Goal: Task Accomplishment & Management: Manage account settings

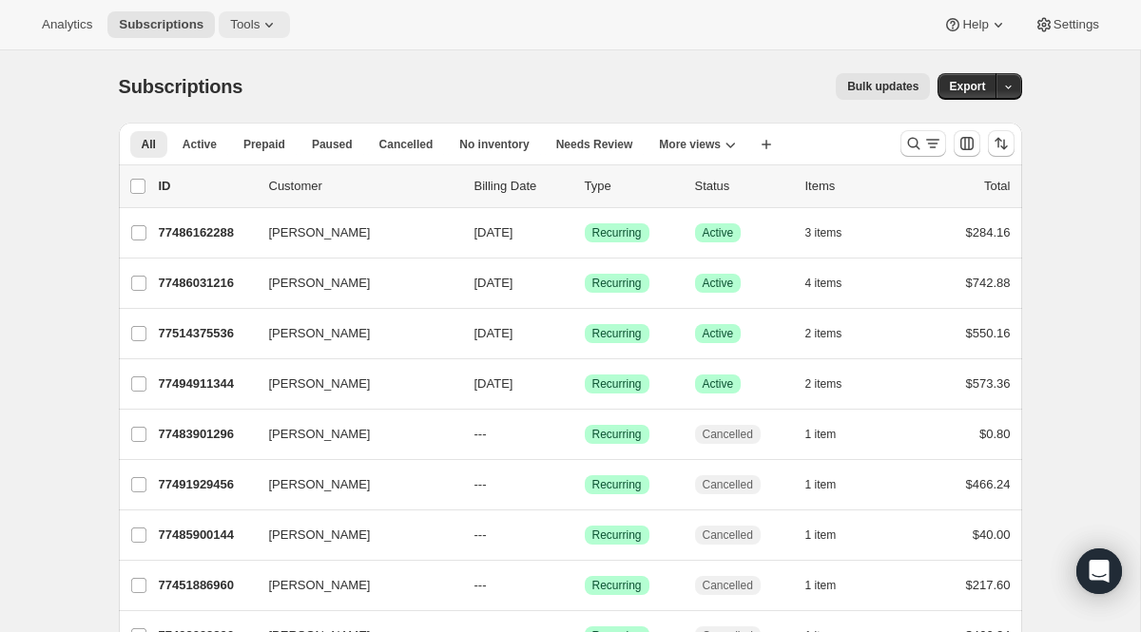
click at [286, 33] on button "Tools" at bounding box center [254, 24] width 71 height 27
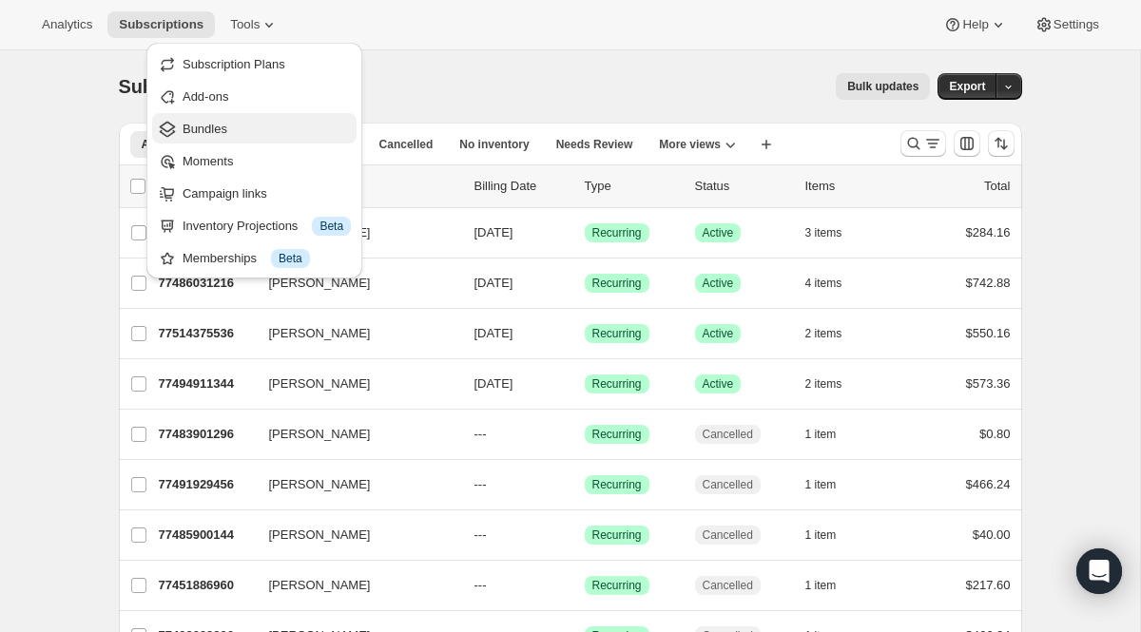
click at [214, 133] on span "Bundles" at bounding box center [205, 129] width 45 height 14
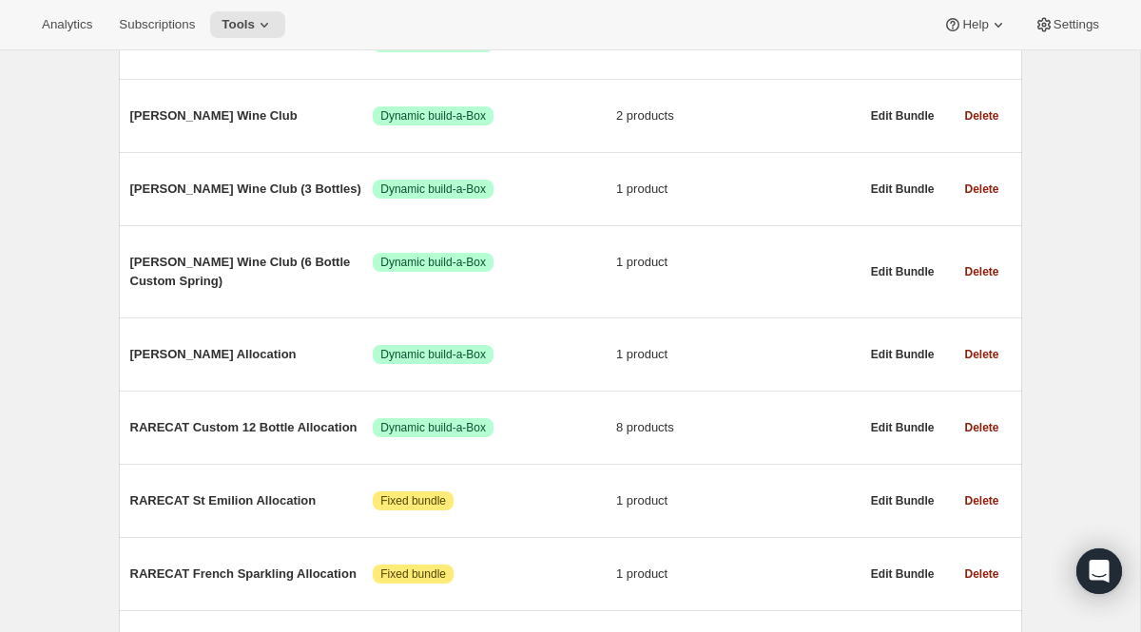
scroll to position [321, 0]
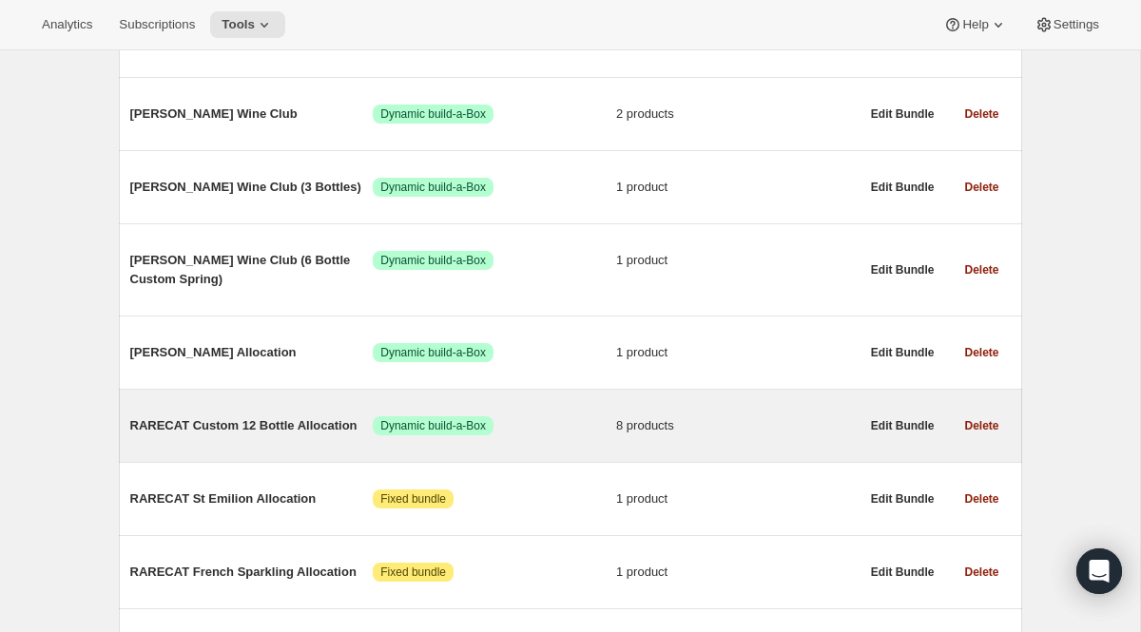
click at [310, 434] on span "RARECAT Custom 12 Bottle Allocation" at bounding box center [251, 425] width 243 height 19
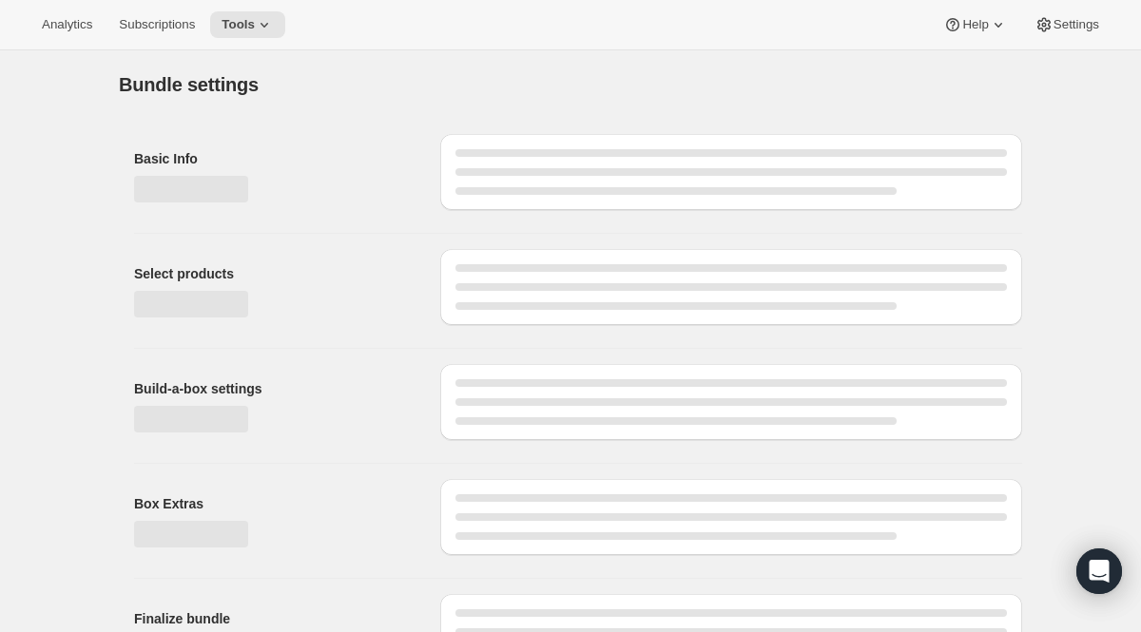
type input "RARECAT Custom 12 Bottle Allocation"
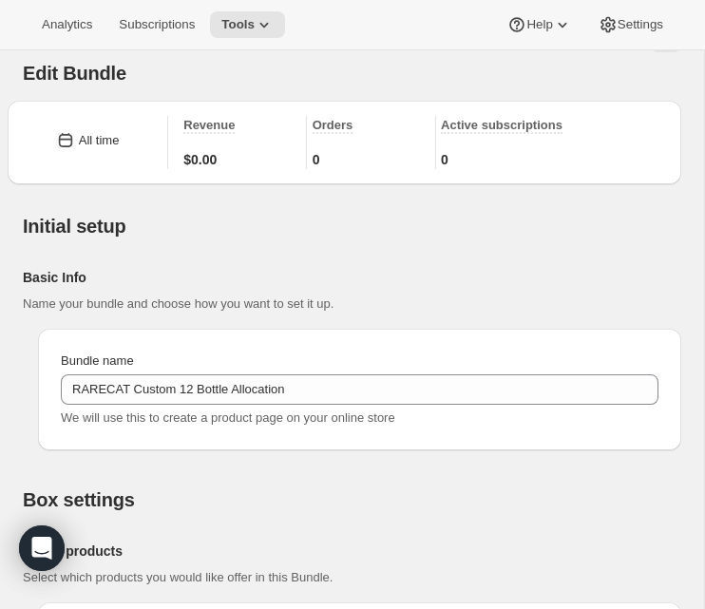
scroll to position [45, 0]
click at [267, 15] on icon at bounding box center [264, 24] width 19 height 19
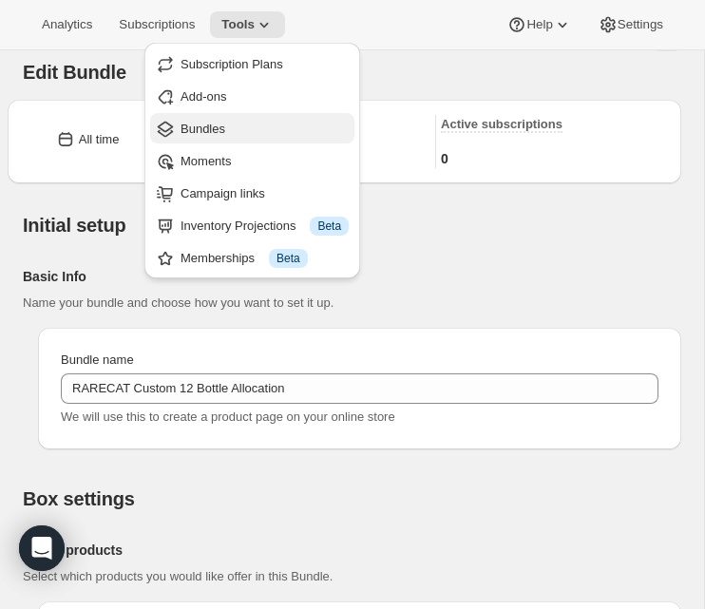
click at [250, 129] on span "Bundles" at bounding box center [265, 129] width 168 height 19
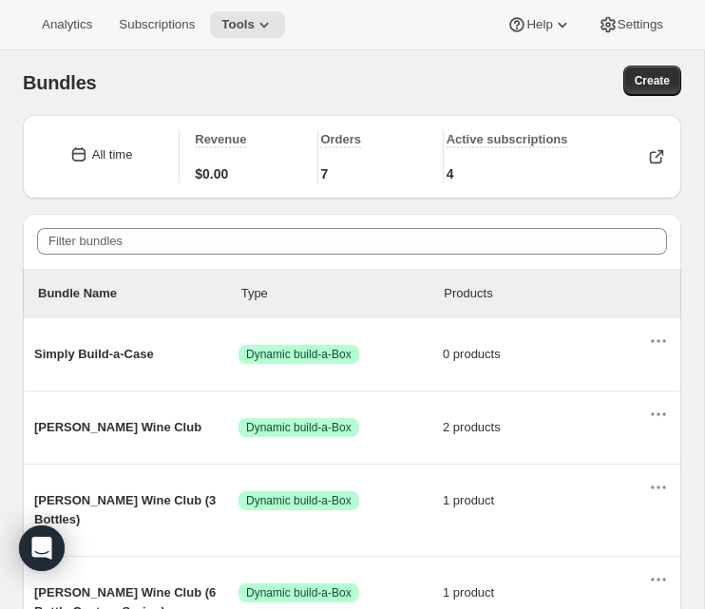
scroll to position [18, 0]
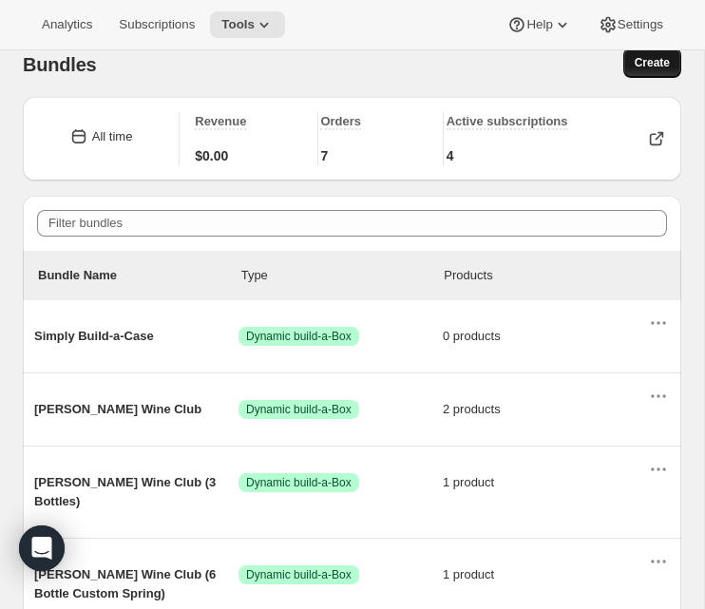
click at [638, 60] on span "Create" at bounding box center [652, 62] width 35 height 15
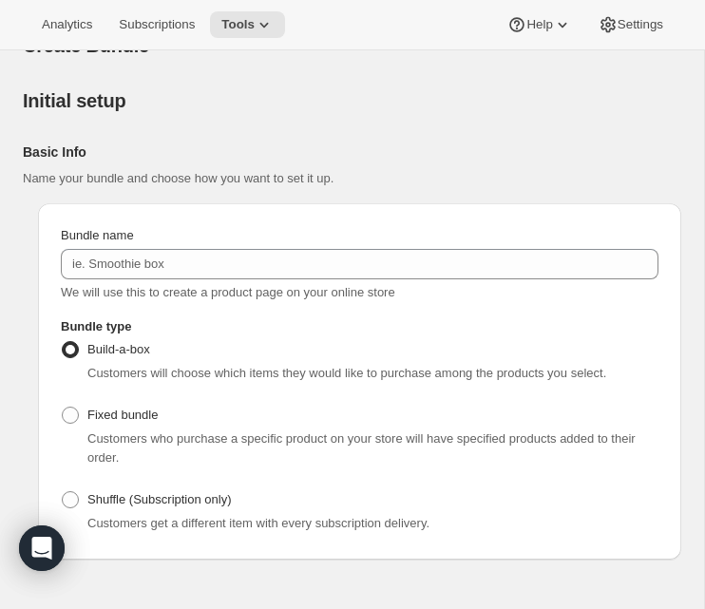
scroll to position [91, 0]
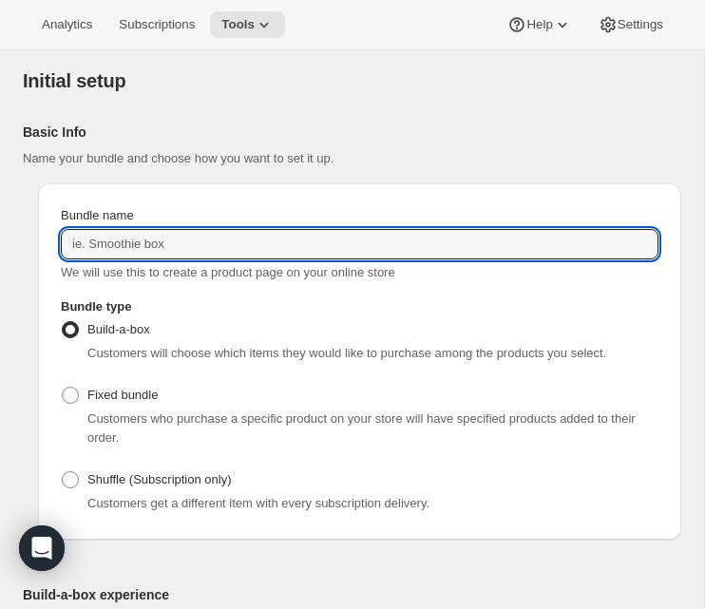
click at [188, 244] on input "Bundle name" at bounding box center [360, 244] width 598 height 30
type input "RARECAT Custom 6 Bottle Allocation"
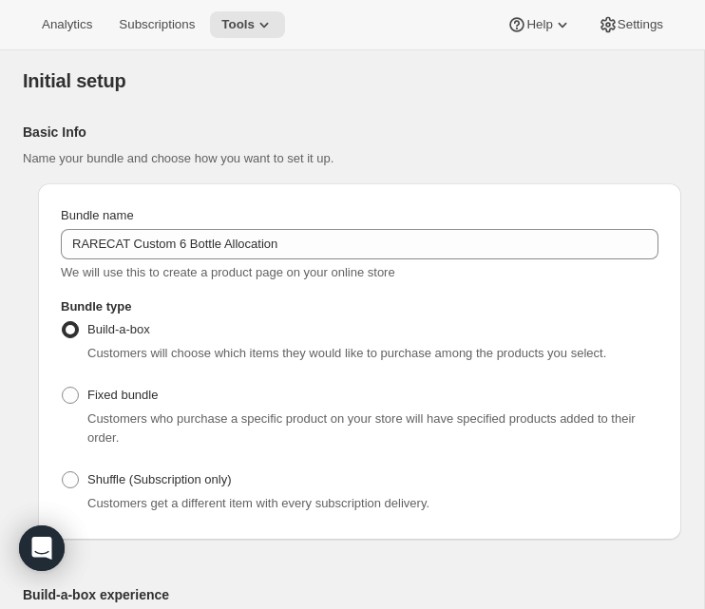
click at [299, 309] on div "Bundle type Build-a-box Customers will choose which items they would like to pu…" at bounding box center [359, 407] width 613 height 235
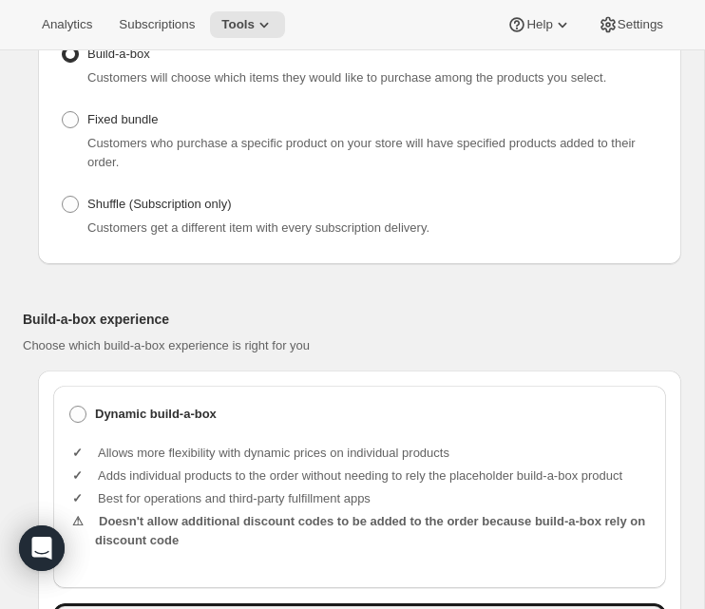
scroll to position [653, 0]
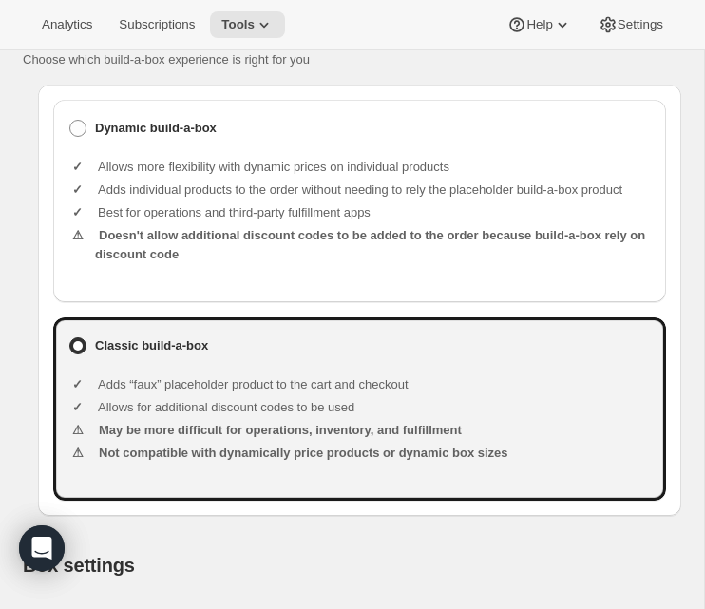
click at [293, 200] on li "Adds individual products to the order without needing to rely the placeholder b…" at bounding box center [373, 190] width 556 height 19
click at [157, 137] on label "Dynamic build-a-box" at bounding box center [359, 128] width 583 height 27
click at [70, 121] on input "Dynamic build-a-box" at bounding box center [69, 120] width 1 height 1
radio input "true"
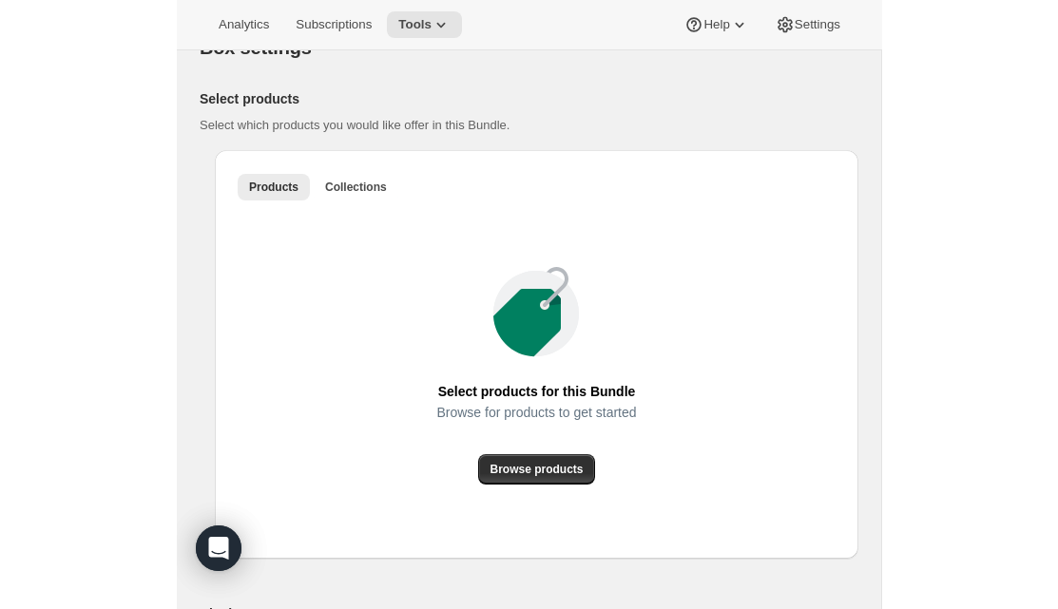
scroll to position [1172, 0]
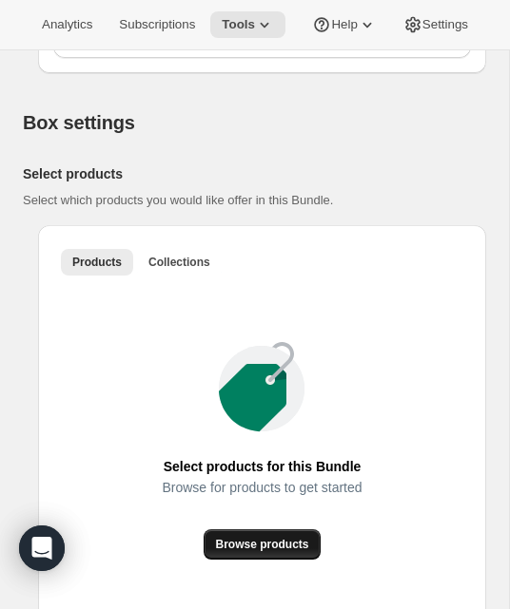
click at [262, 552] on span "Browse products" at bounding box center [261, 544] width 93 height 15
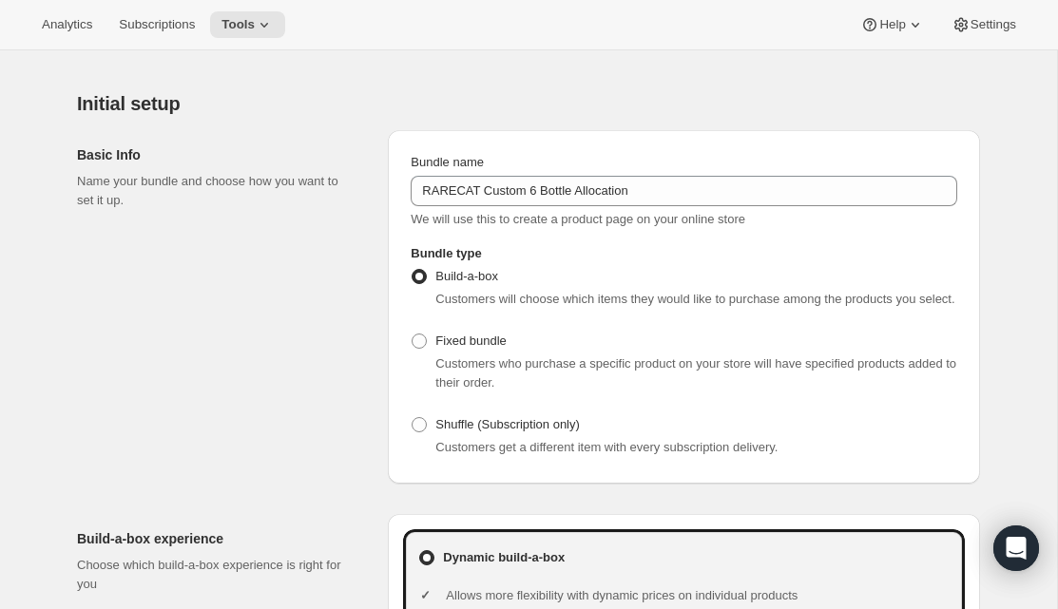
scroll to position [0, 0]
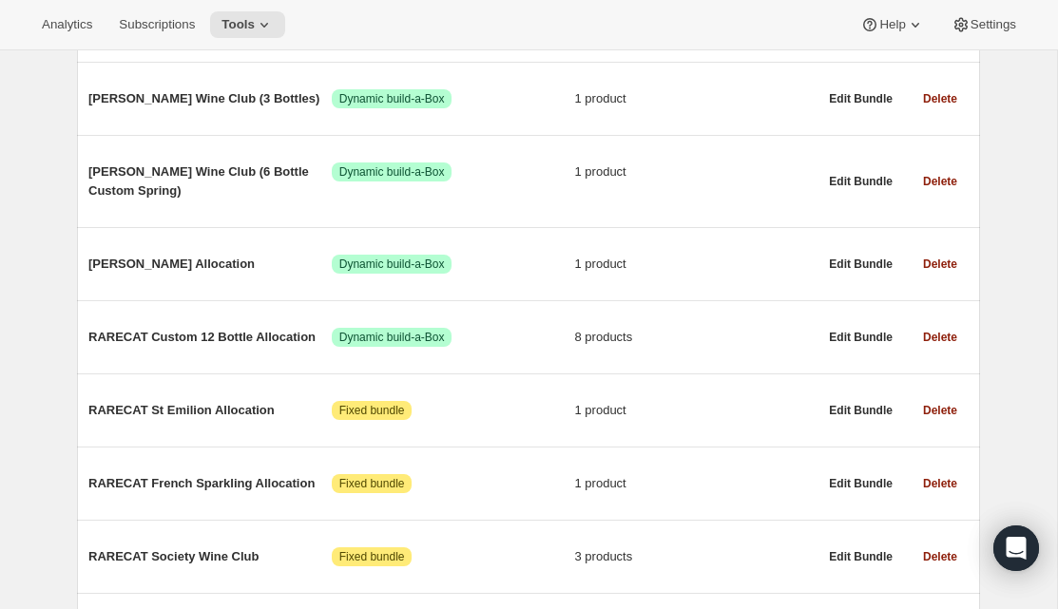
scroll to position [418, 0]
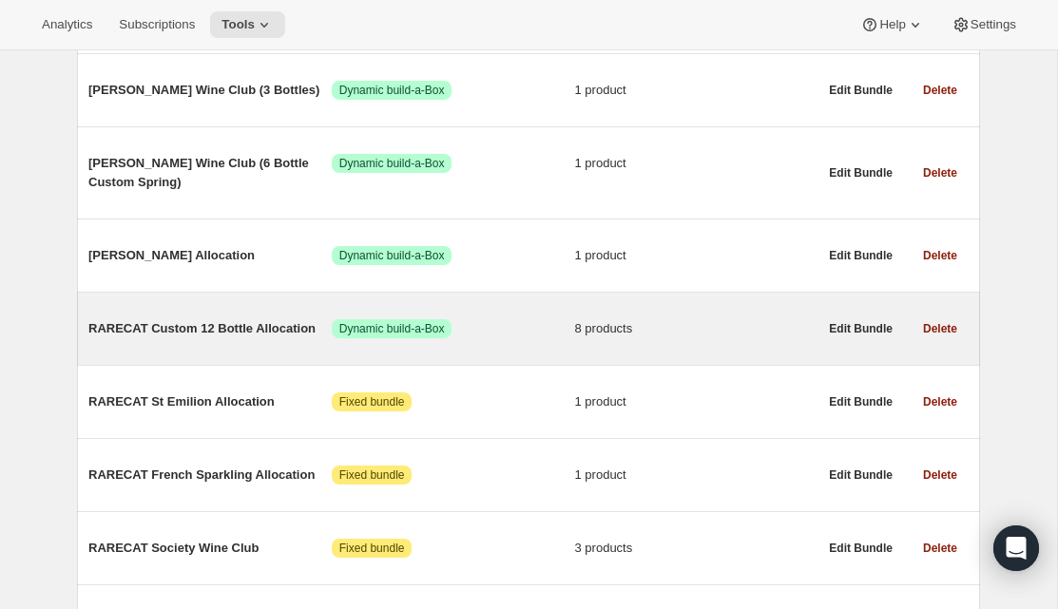
click at [268, 333] on span "RARECAT Custom 12 Bottle Allocation" at bounding box center [209, 328] width 243 height 19
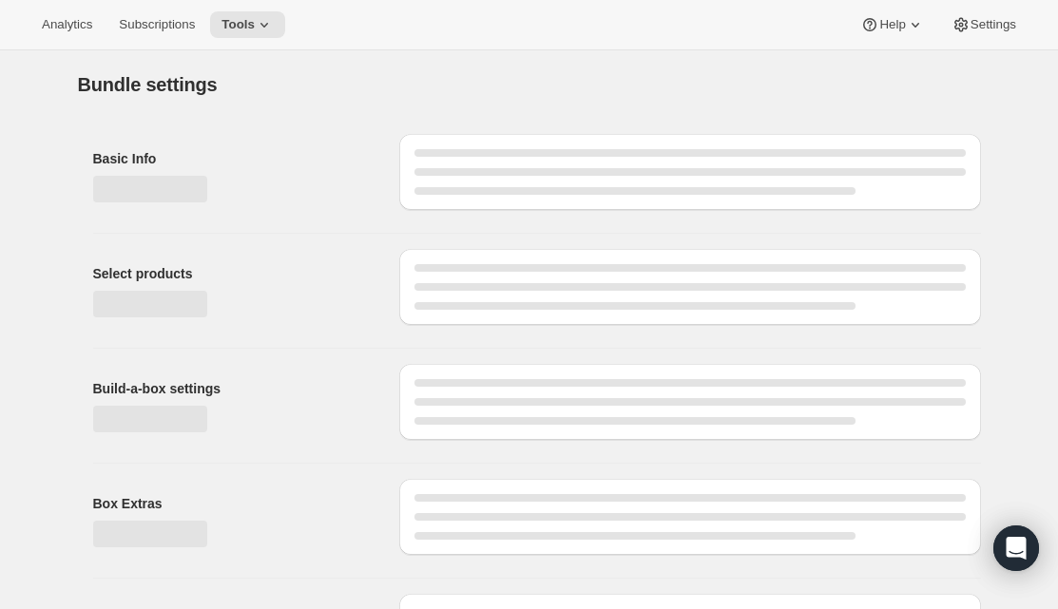
type input "RARECAT Custom 12 Bottle Allocation"
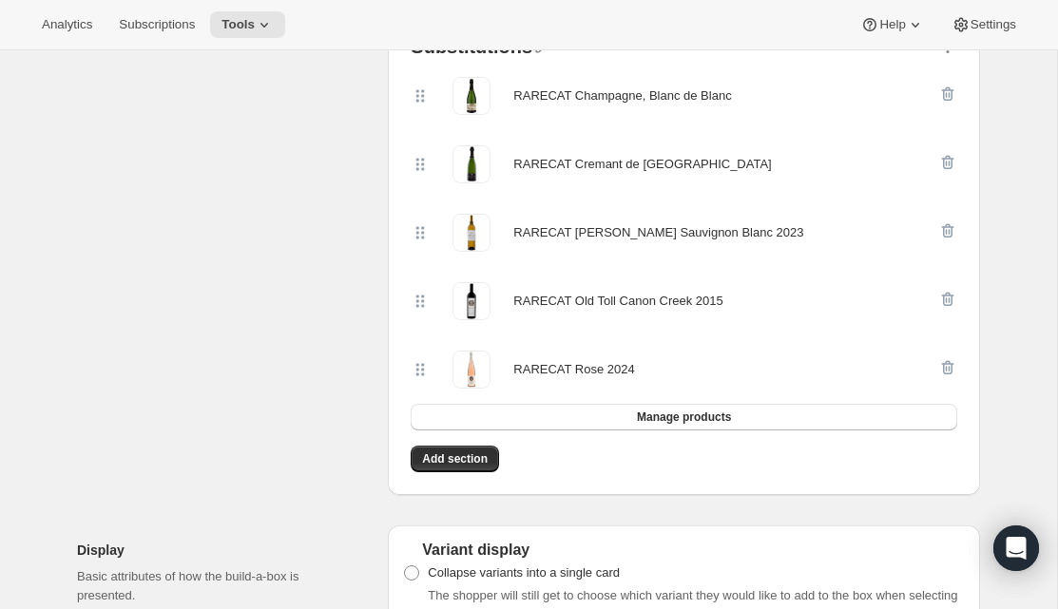
scroll to position [772, 0]
click at [455, 452] on span "Add section" at bounding box center [455, 458] width 66 height 15
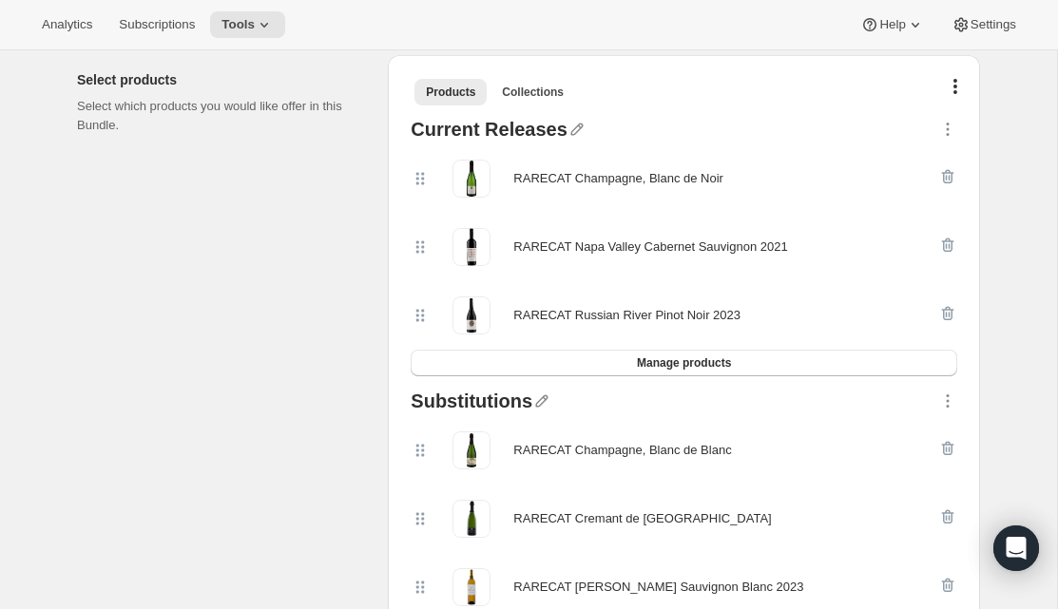
scroll to position [440, 0]
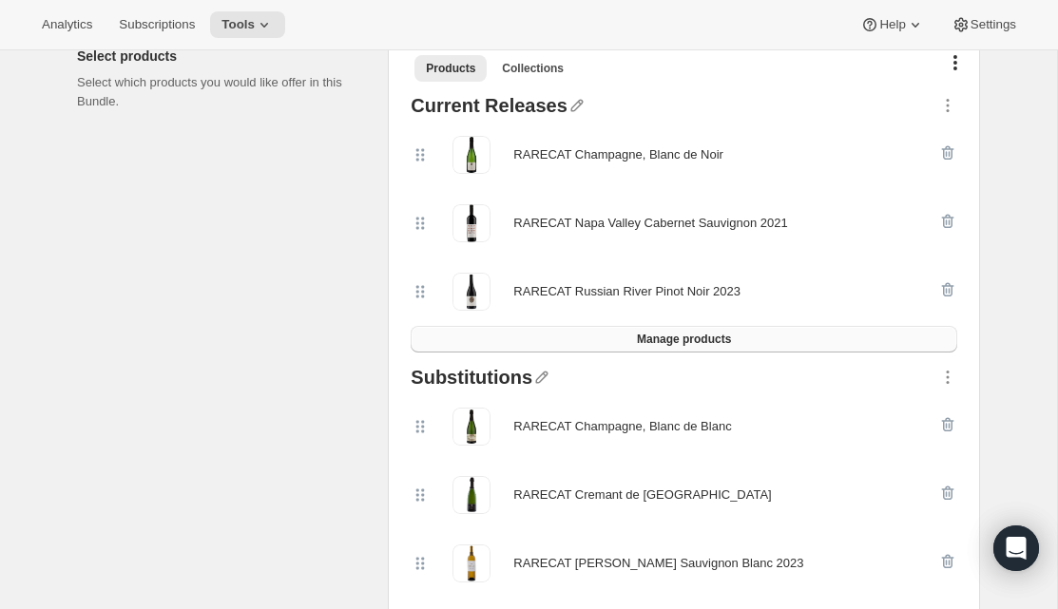
click at [660, 331] on button "Manage products" at bounding box center [684, 339] width 547 height 27
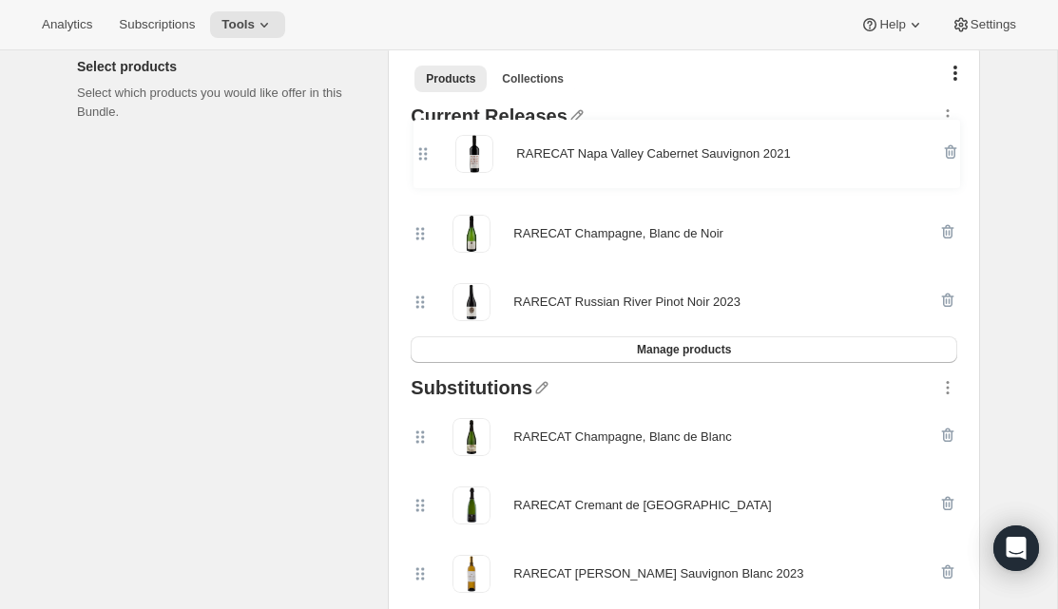
scroll to position [426, 0]
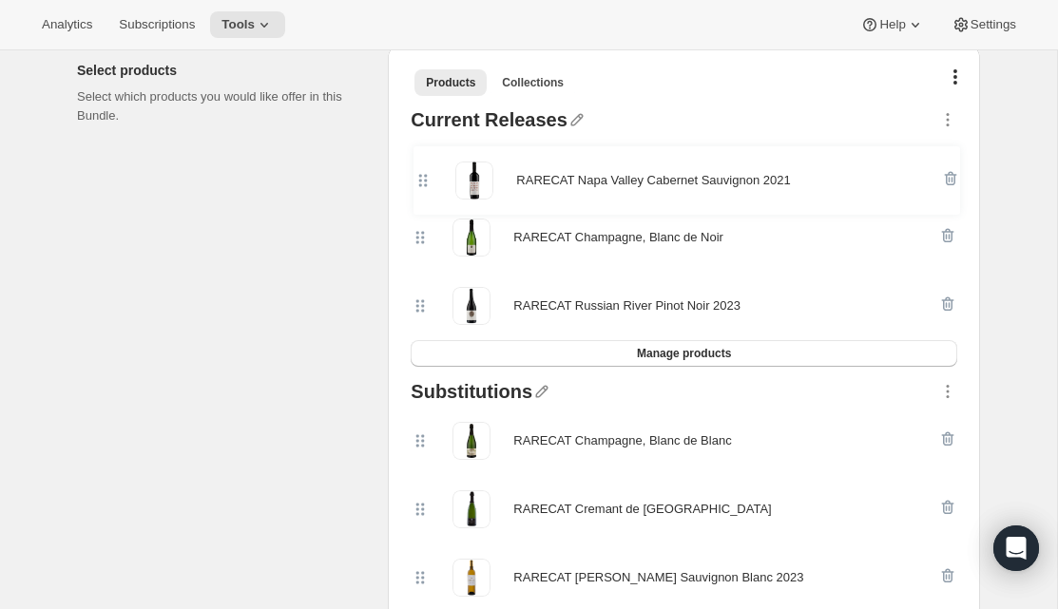
drag, startPoint x: 422, startPoint y: 226, endPoint x: 423, endPoint y: 177, distance: 49.4
click at [424, 177] on div "RARECAT Champagne, Blanc de Noir RARECAT Napa Valley Cabernet Sauvignon 2021 RA…" at bounding box center [684, 237] width 547 height 205
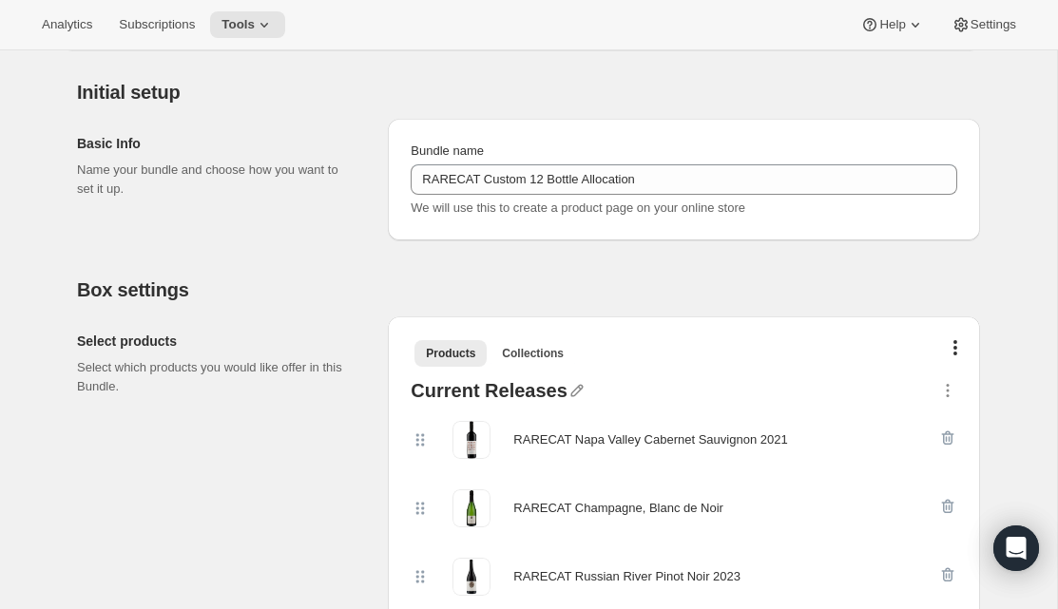
scroll to position [0, 0]
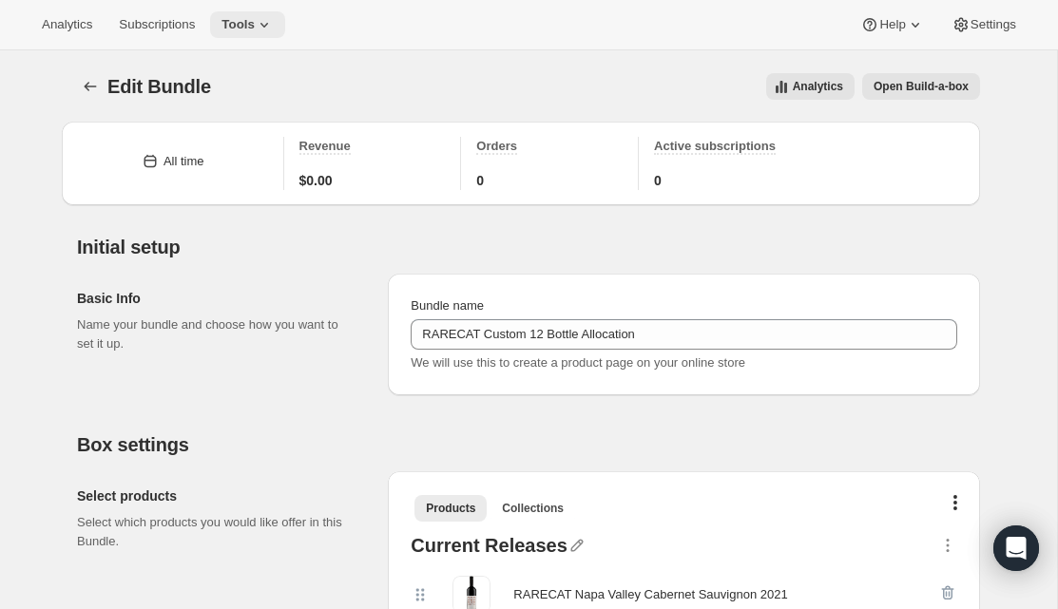
click at [274, 29] on icon at bounding box center [264, 24] width 19 height 19
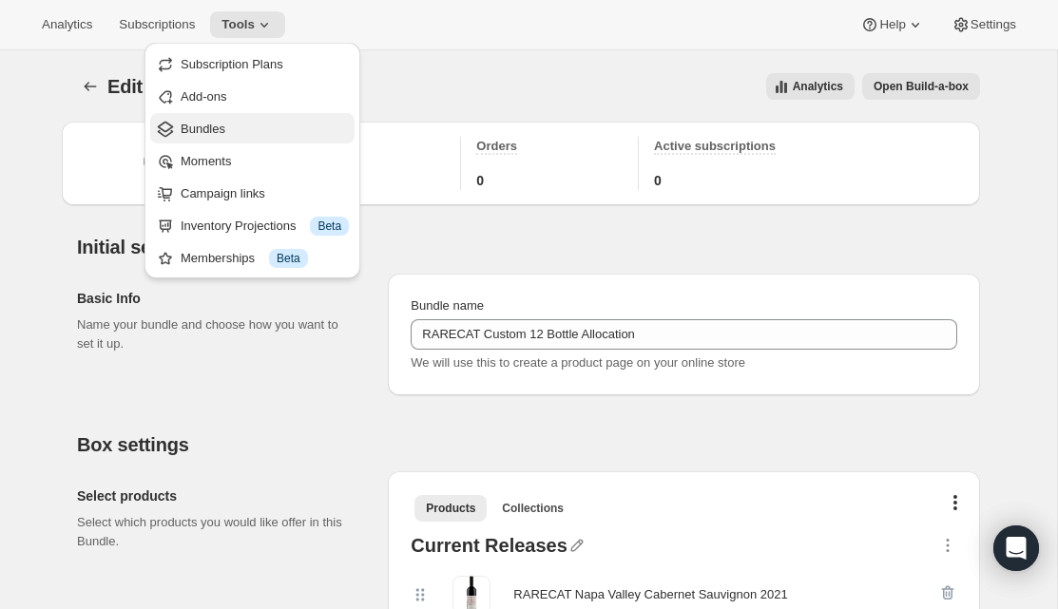
click at [251, 124] on span "Bundles" at bounding box center [265, 129] width 168 height 19
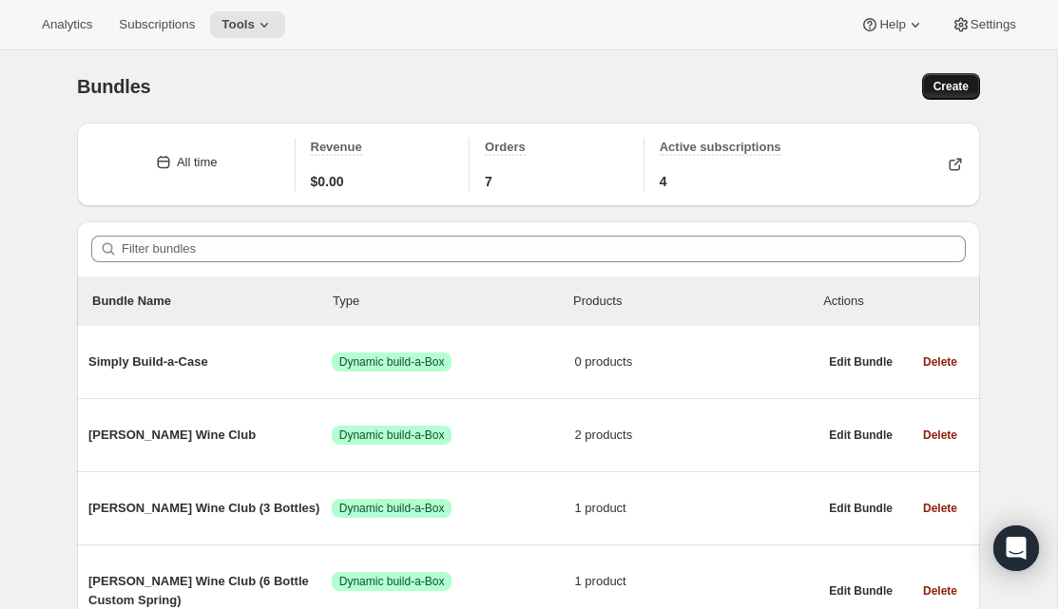
click at [965, 96] on button "Create" at bounding box center [951, 86] width 58 height 27
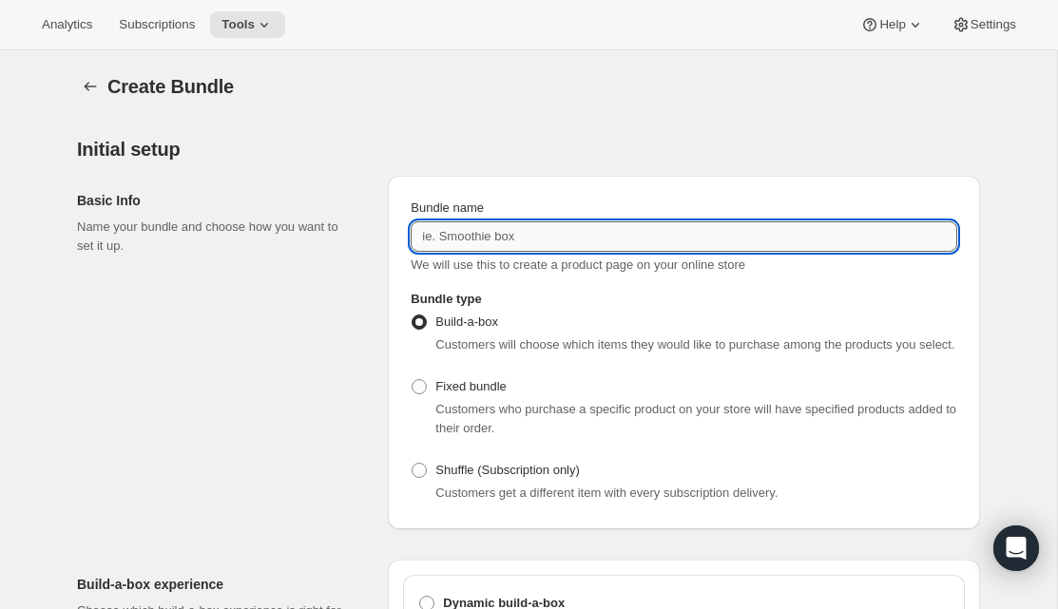
click at [593, 225] on input "Bundle name" at bounding box center [684, 237] width 547 height 30
type input "RARECAT Custom 6 Bottle Allocation"
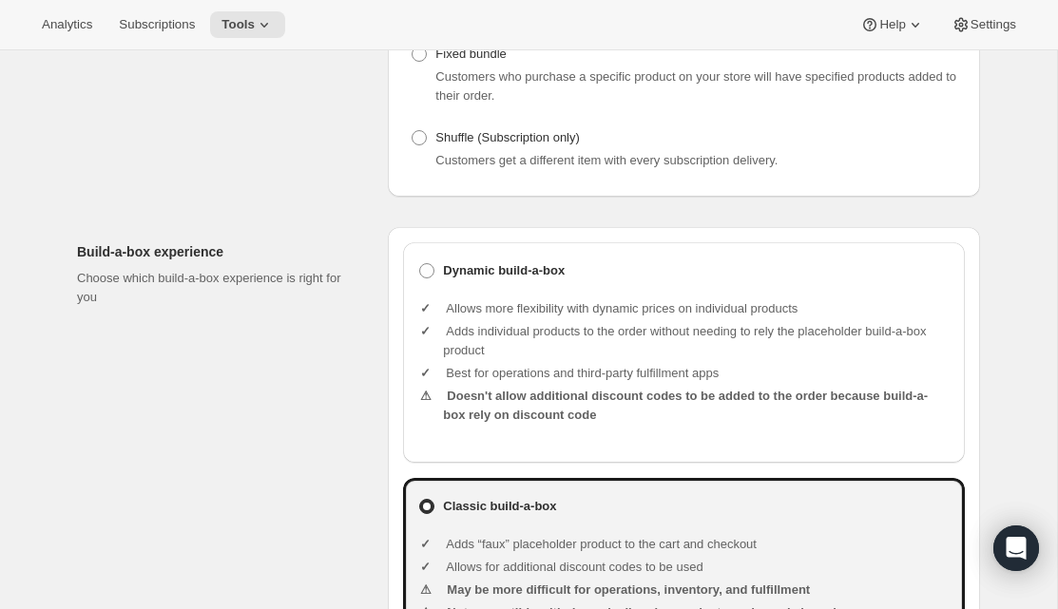
click at [480, 379] on ul "Allows more flexibility with dynamic prices on individual products Adds individ…" at bounding box center [696, 364] width 507 height 160
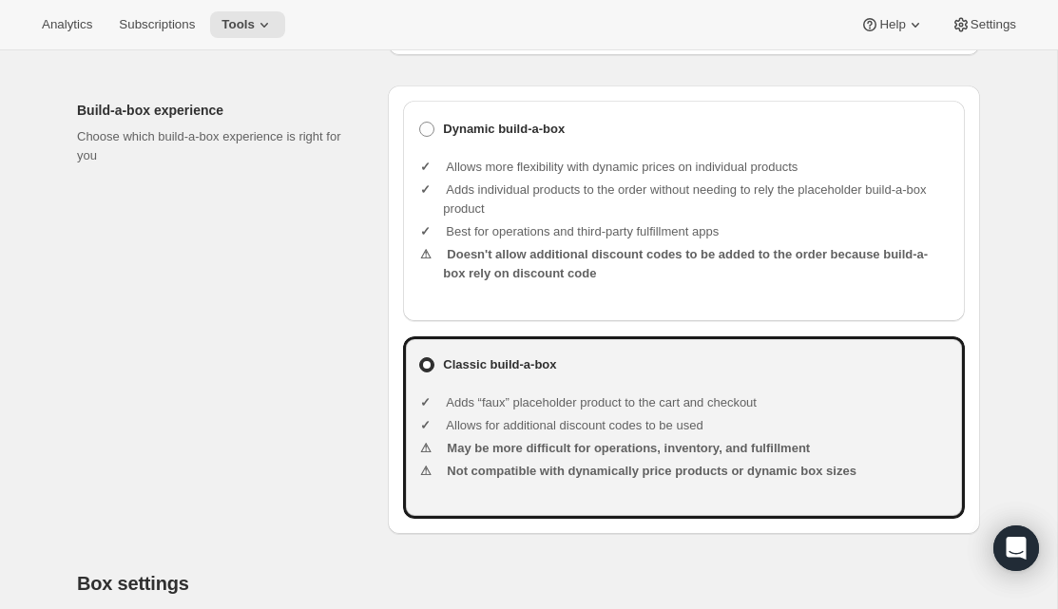
scroll to position [488, 0]
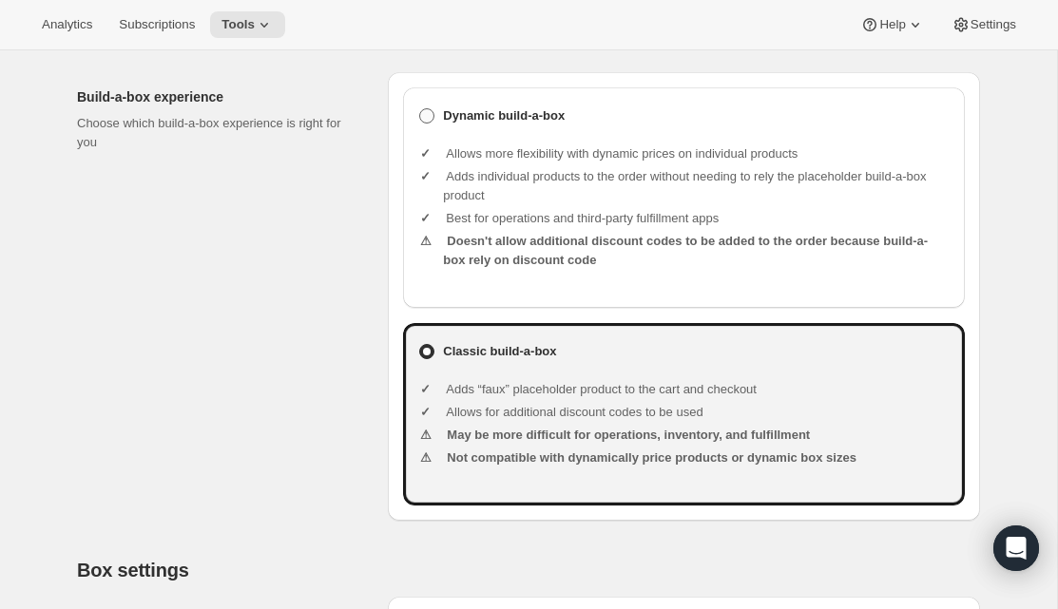
click at [429, 124] on span at bounding box center [426, 115] width 15 height 15
click at [420, 109] on input "Dynamic build-a-box" at bounding box center [419, 108] width 1 height 1
radio input "true"
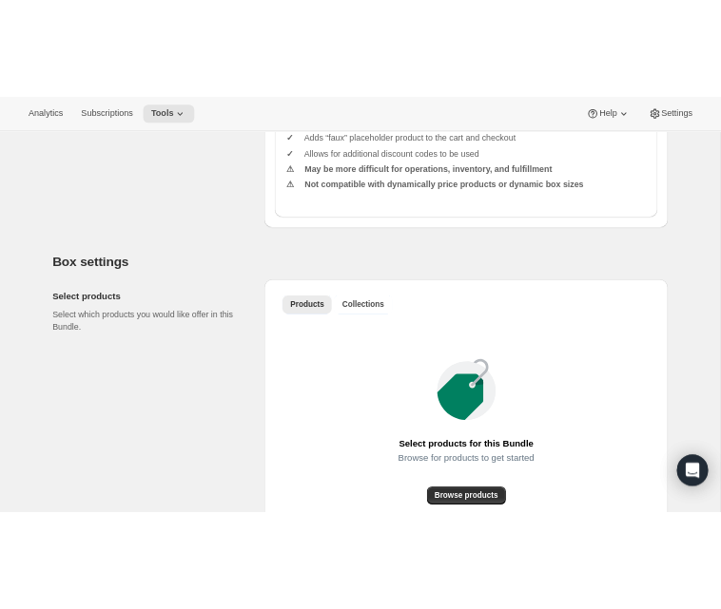
scroll to position [1037, 0]
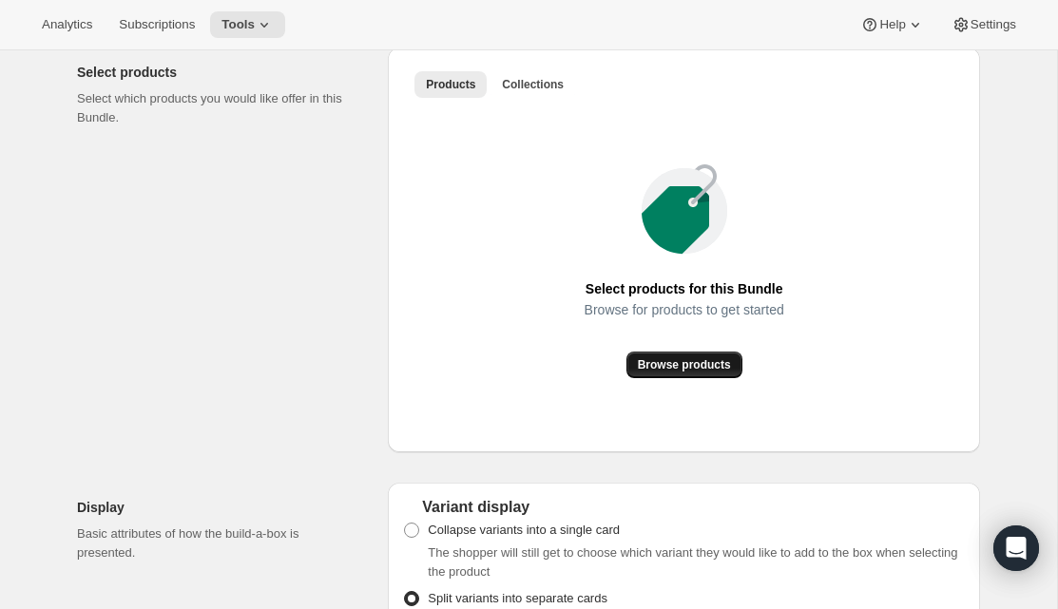
click at [648, 373] on span "Browse products" at bounding box center [684, 364] width 93 height 15
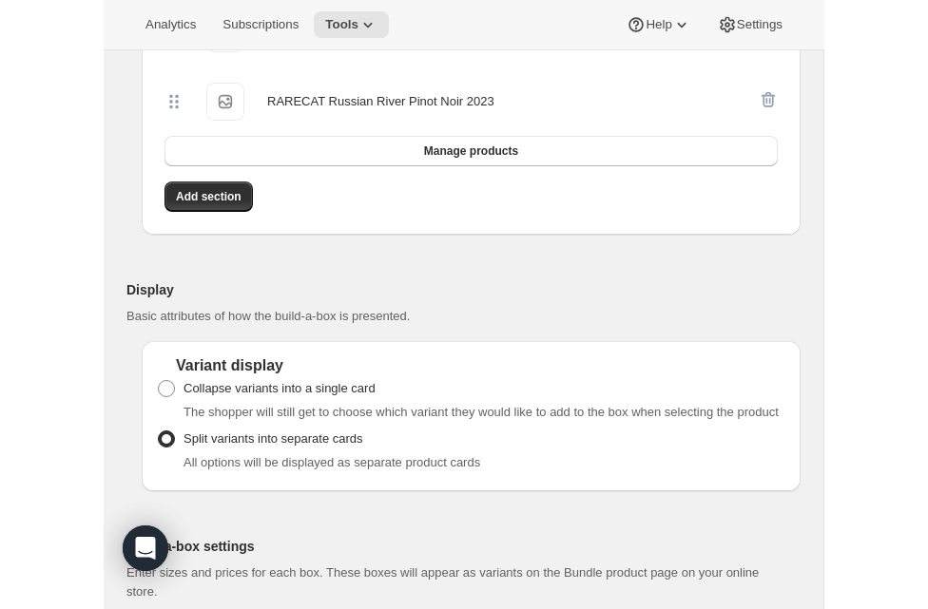
scroll to position [1532, 0]
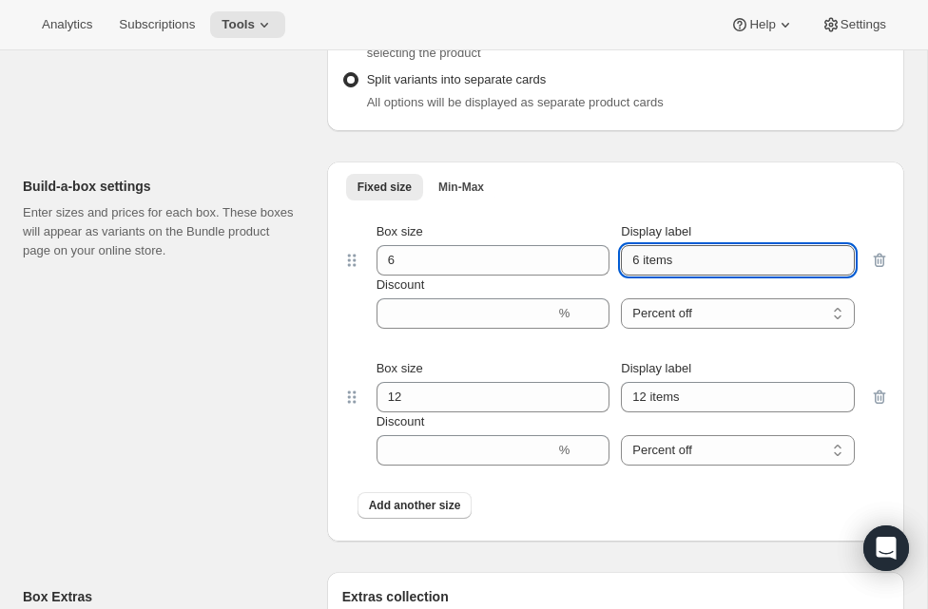
click at [647, 264] on input "6 items" at bounding box center [738, 260] width 234 height 30
type input "6 Bottles (Fall)"
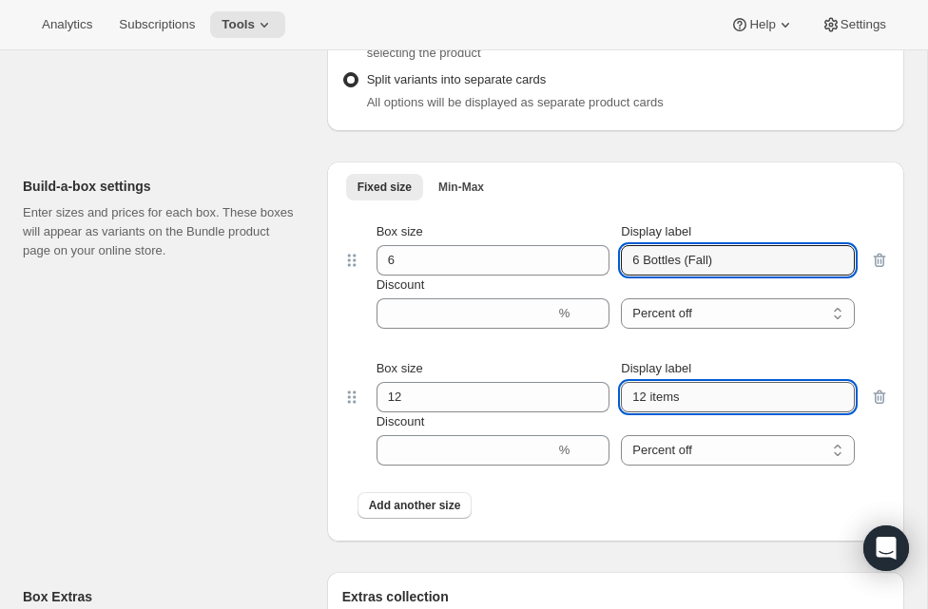
click at [654, 391] on input "12 items" at bounding box center [738, 397] width 234 height 30
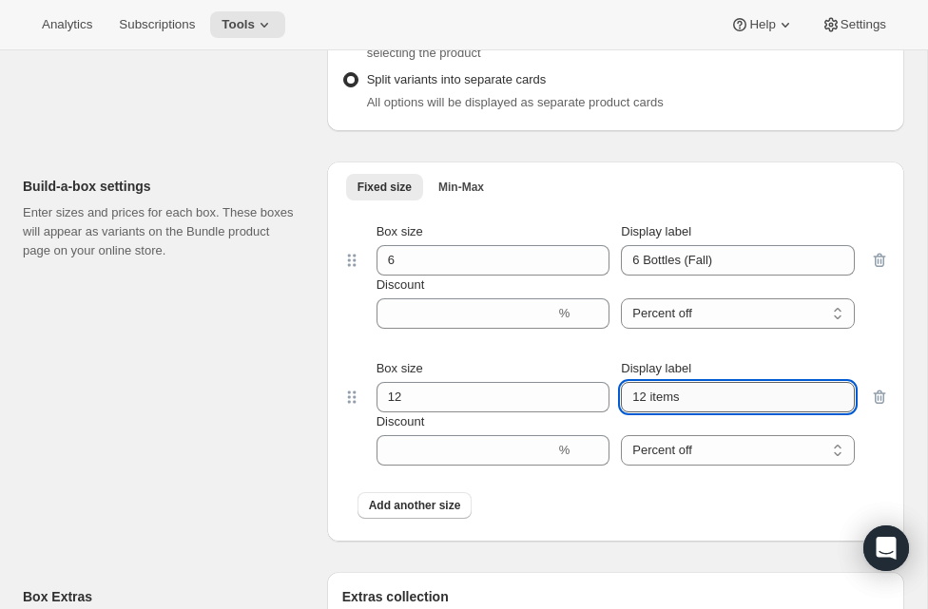
click at [654, 391] on input "12 items" at bounding box center [738, 397] width 234 height 30
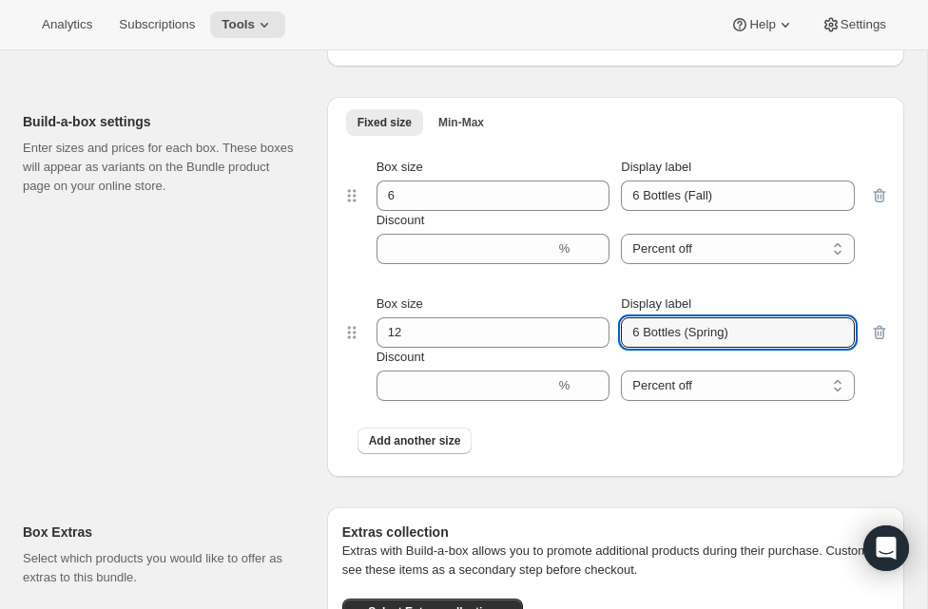
type input "6 Bottles (Spring)"
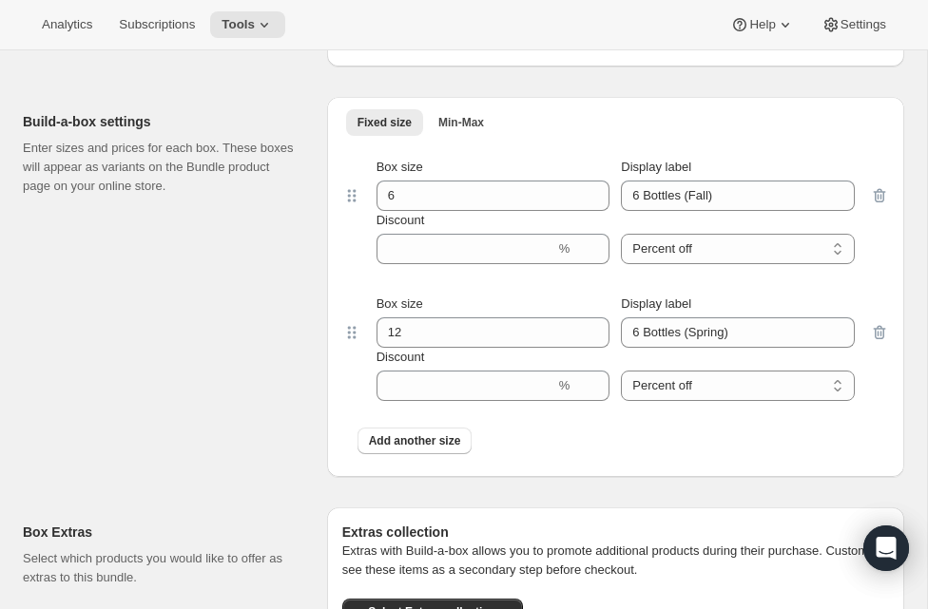
click at [643, 460] on div "Add another size" at bounding box center [615, 440] width 547 height 49
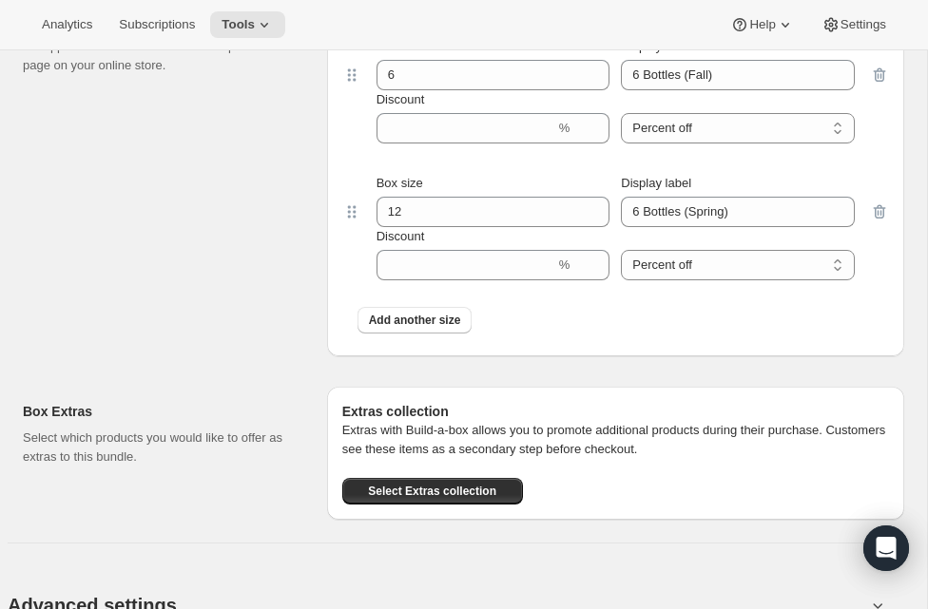
scroll to position [1720, 0]
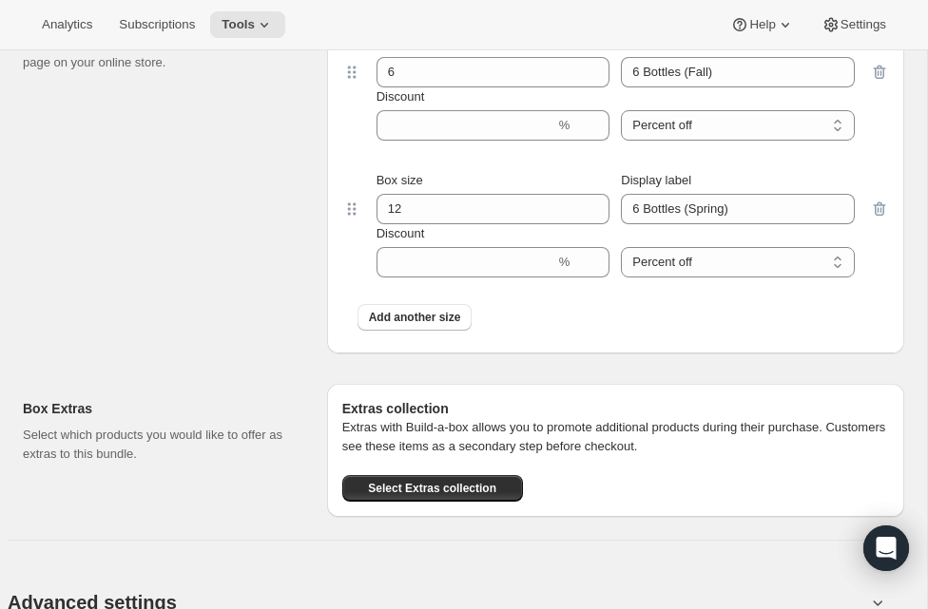
click at [465, 192] on div "Box size 12" at bounding box center [493, 197] width 234 height 53
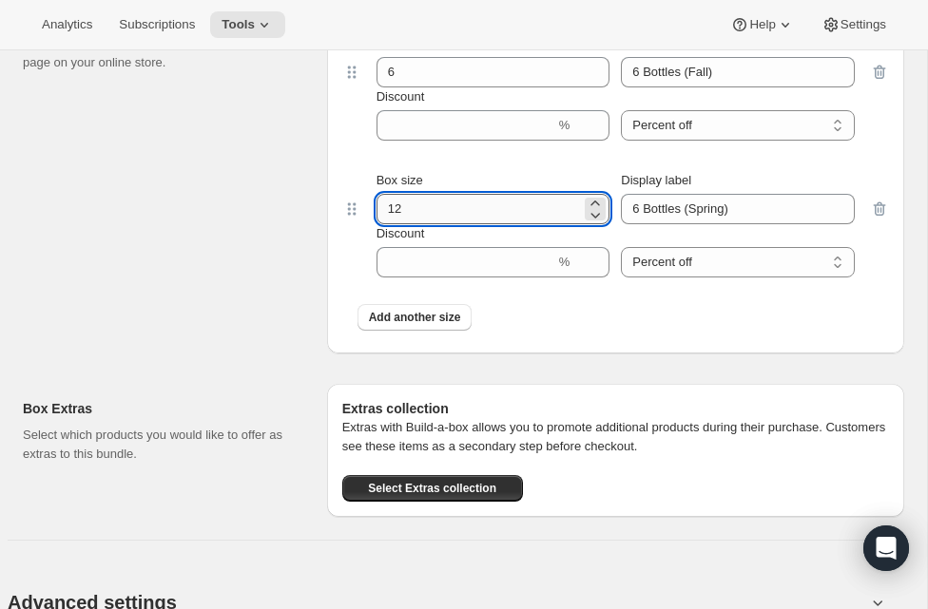
click at [465, 204] on input "12" at bounding box center [478, 209] width 205 height 30
type input "6"
click at [626, 398] on div "Extras collection Extras with Build-a-box allows you to promote additional prod…" at bounding box center [615, 450] width 577 height 133
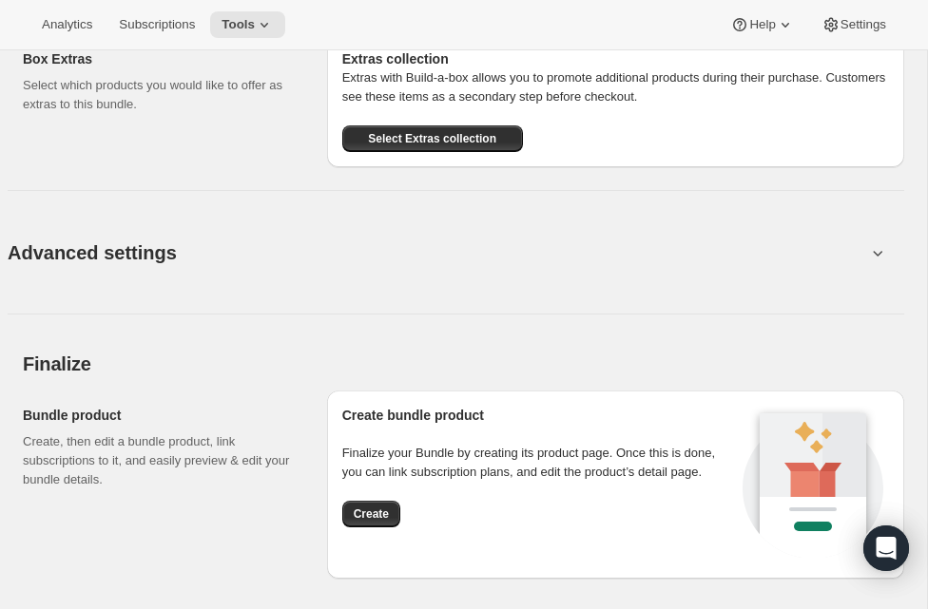
scroll to position [2083, 0]
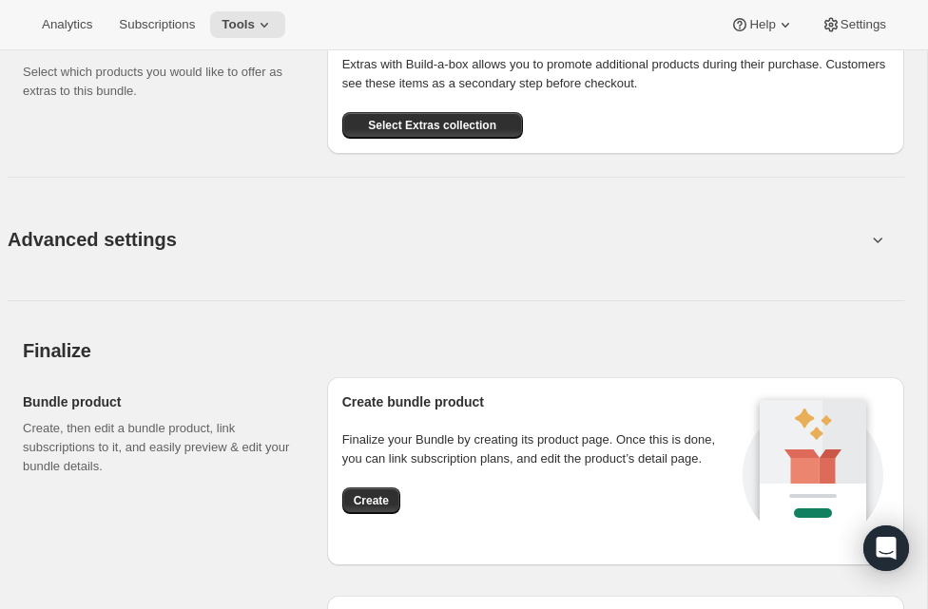
click at [883, 241] on icon at bounding box center [877, 239] width 19 height 19
click at [880, 241] on icon at bounding box center [877, 239] width 19 height 19
click at [878, 241] on icon at bounding box center [879, 241] width 10 height 6
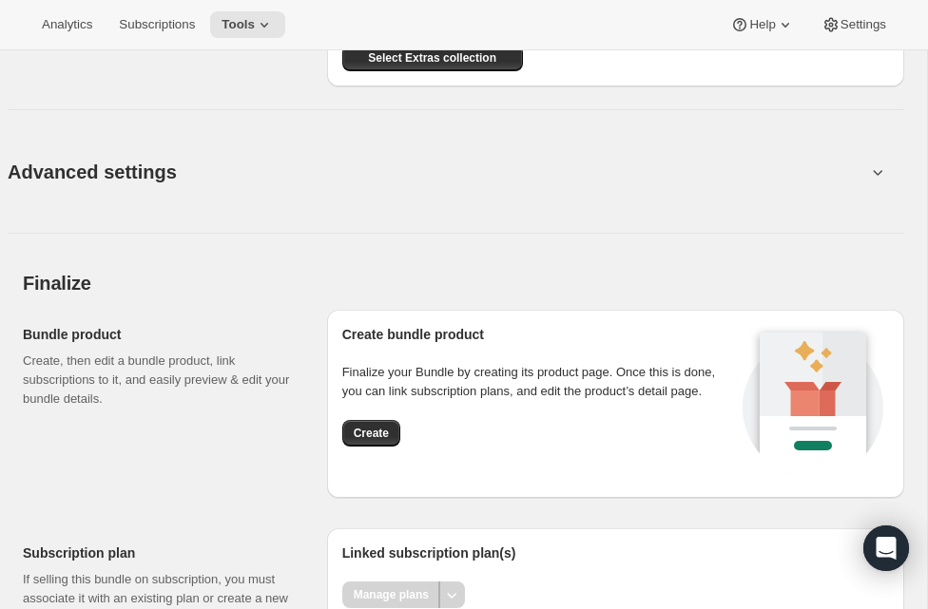
scroll to position [2153, 0]
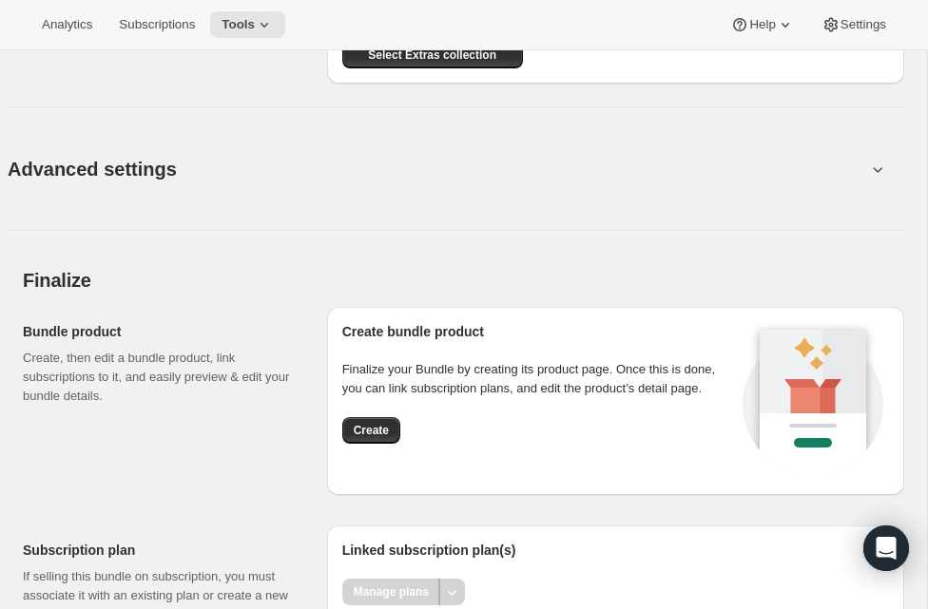
click at [873, 166] on icon at bounding box center [877, 169] width 19 height 19
click at [870, 177] on icon at bounding box center [877, 169] width 19 height 19
click at [874, 168] on icon at bounding box center [879, 170] width 10 height 6
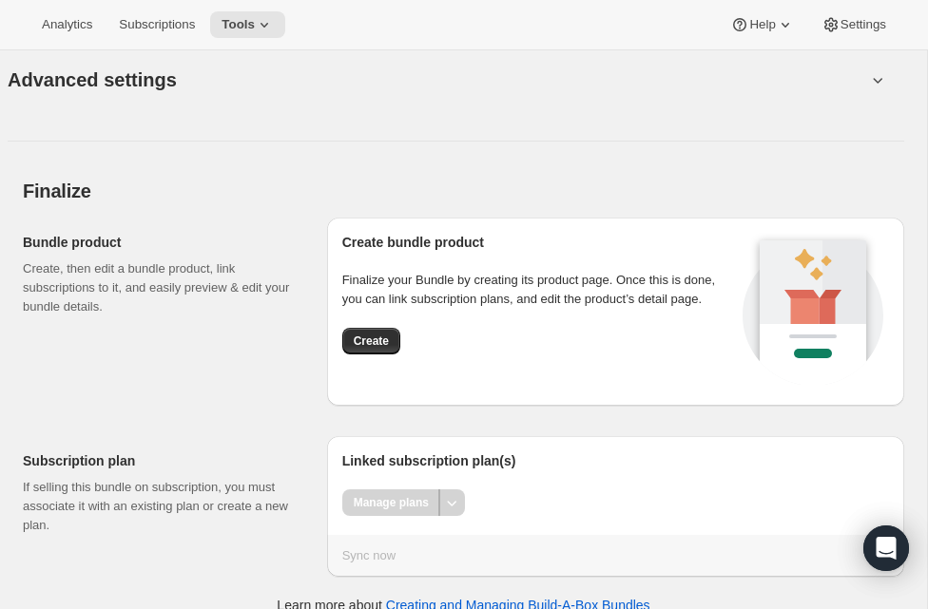
scroll to position [2266, 0]
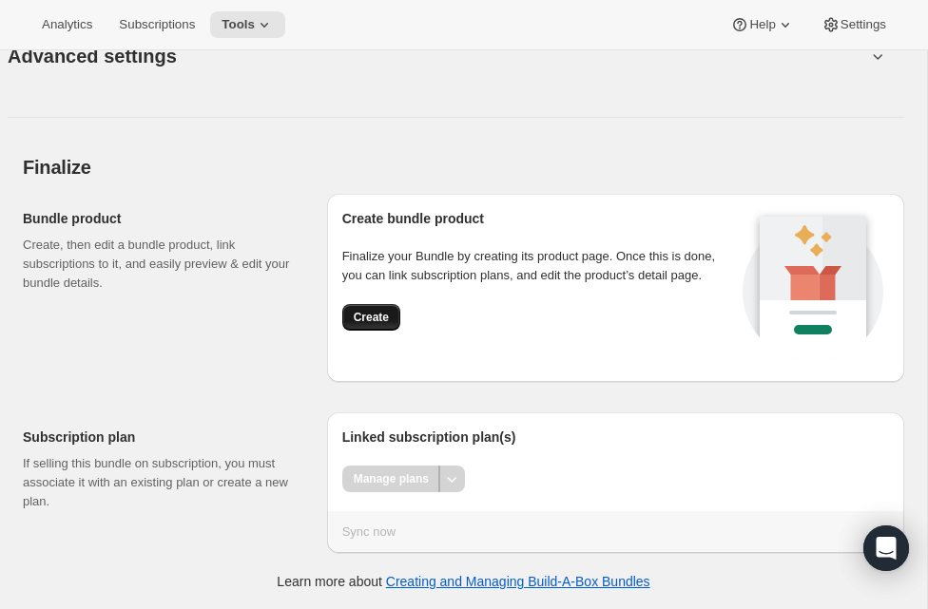
click at [372, 325] on span "Create" at bounding box center [371, 317] width 35 height 15
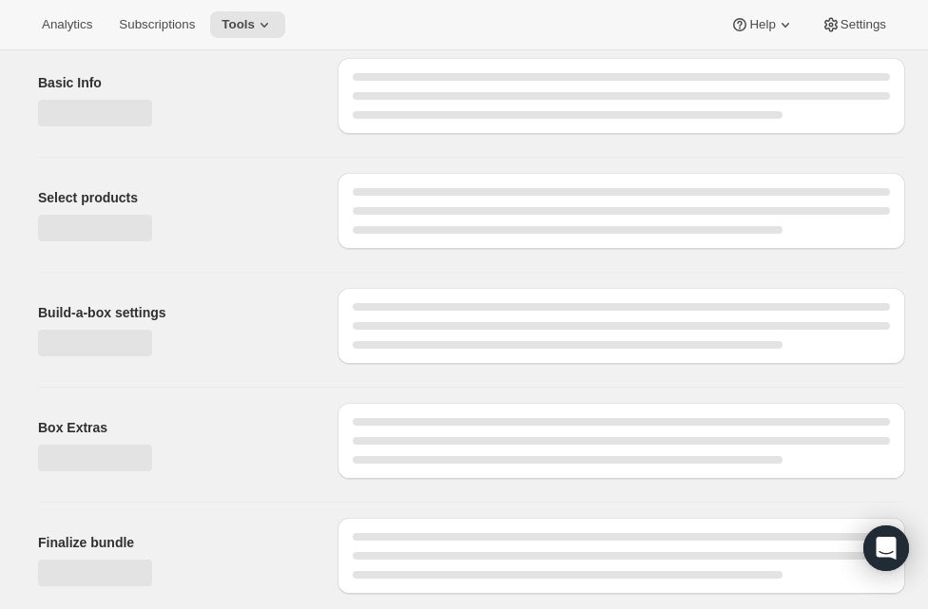
scroll to position [76, 0]
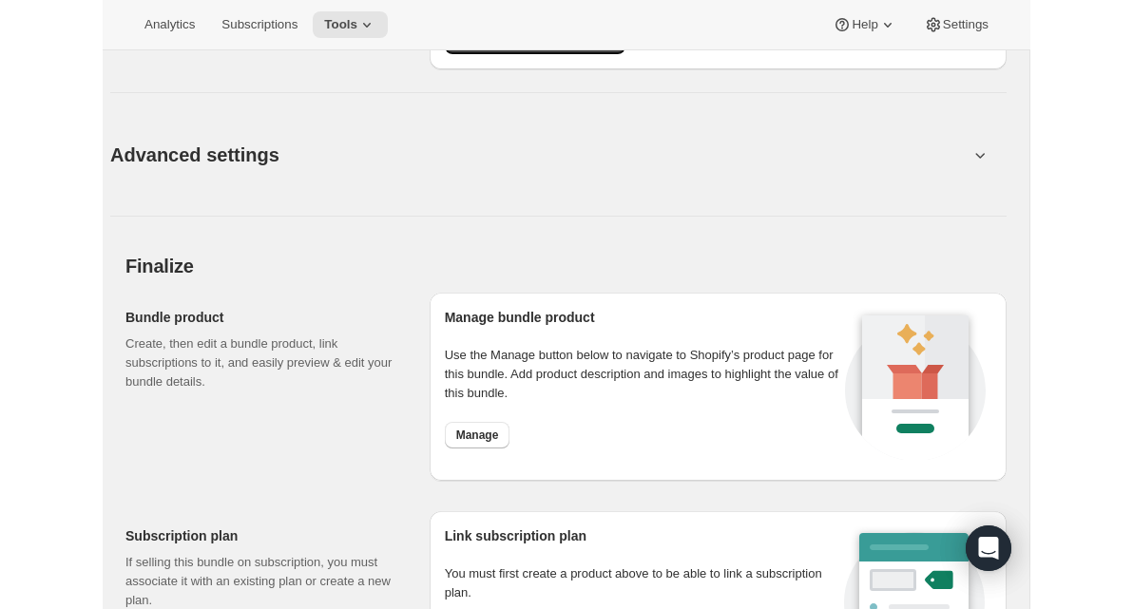
scroll to position [1707, 0]
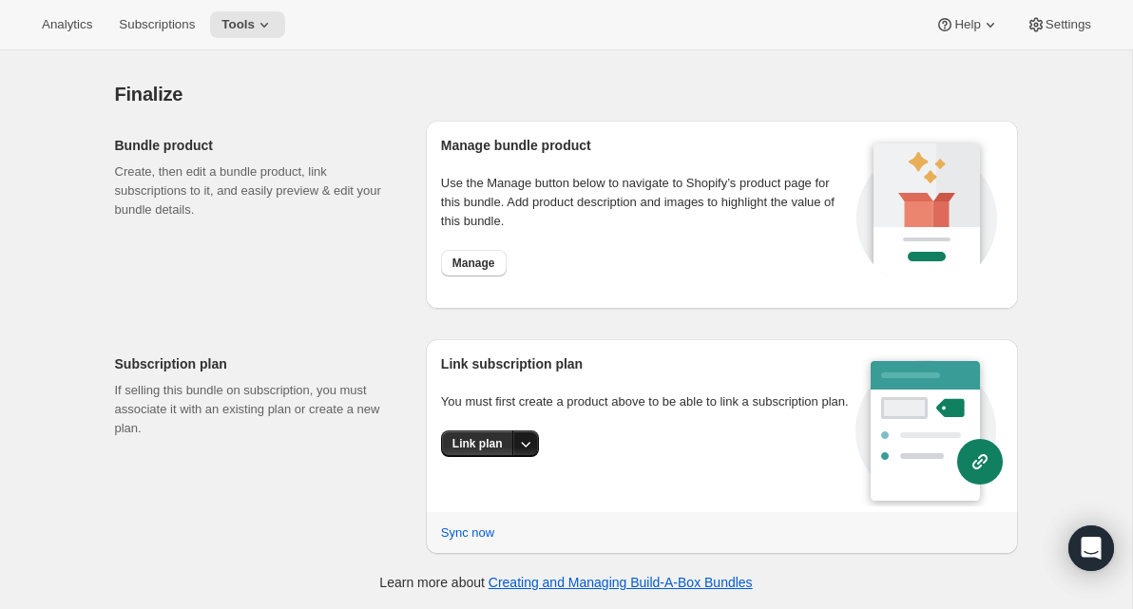
click at [522, 453] on icon "More actions" at bounding box center [525, 443] width 19 height 19
click at [483, 501] on span "Link plan" at bounding box center [461, 501] width 49 height 14
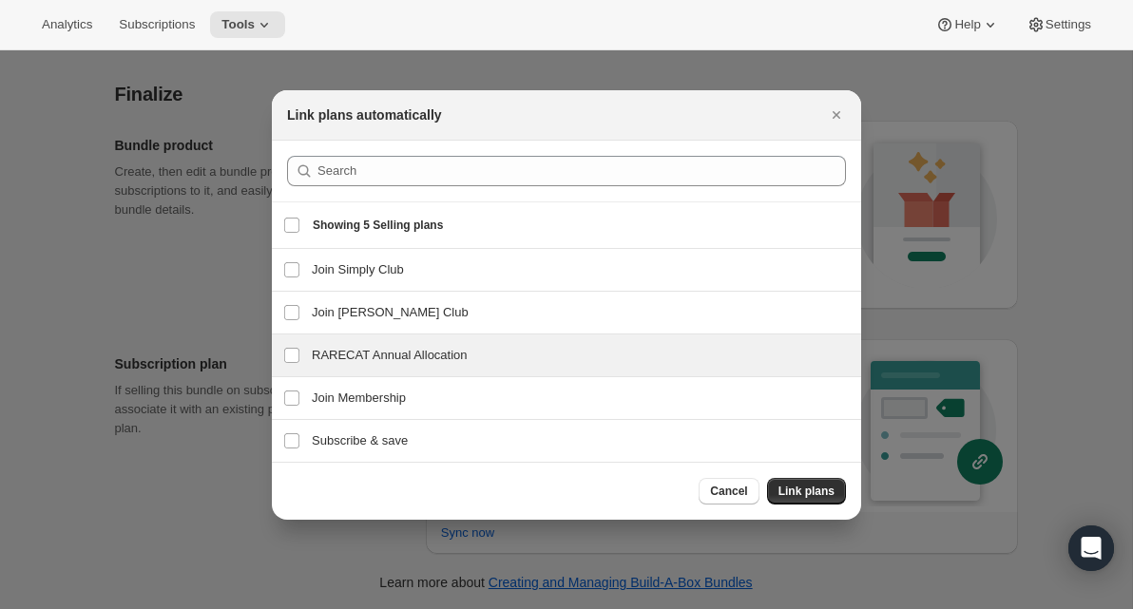
click at [365, 363] on h3 "RARECAT Annual Allocation" at bounding box center [581, 355] width 538 height 19
checkbox input "true"
click at [819, 492] on span "Link plans" at bounding box center [807, 491] width 56 height 15
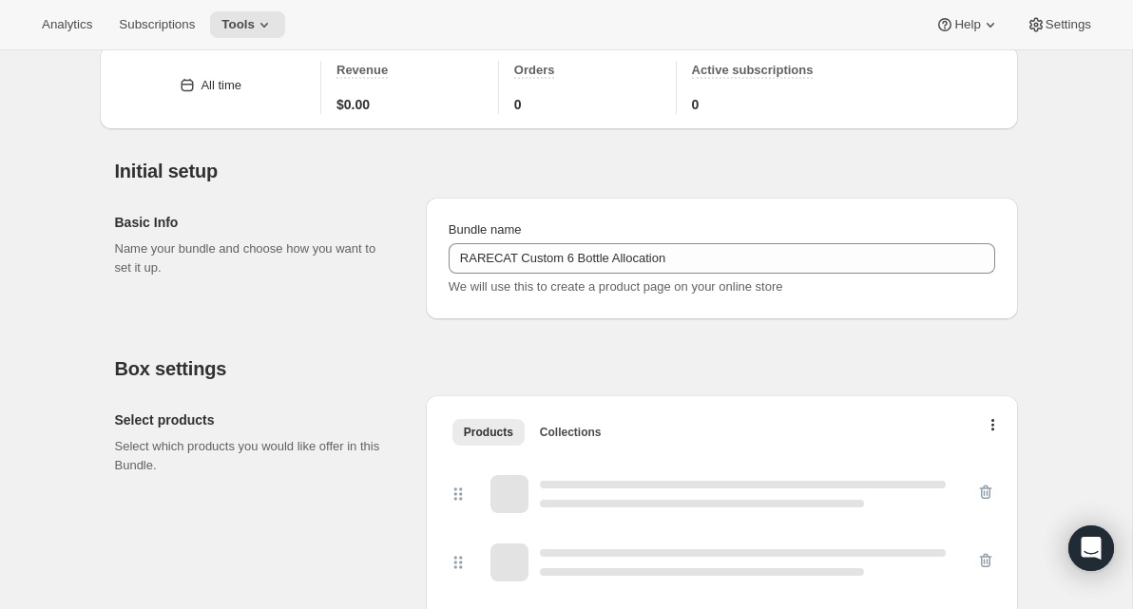
scroll to position [1722, 0]
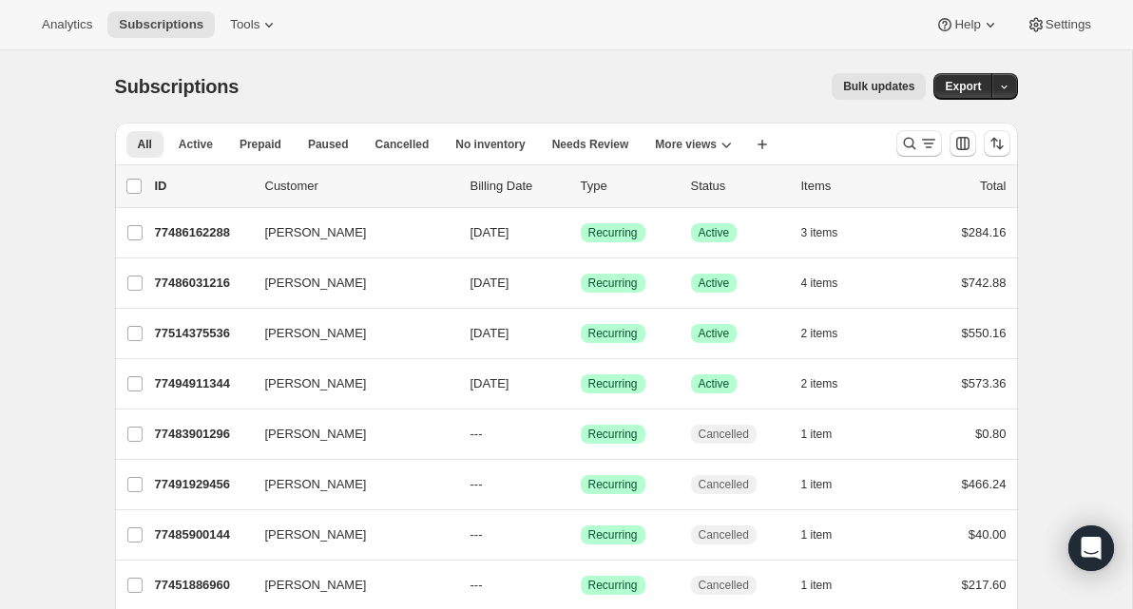
click at [276, 40] on div "Analytics Subscriptions Tools Help Settings" at bounding box center [566, 25] width 1133 height 50
click at [276, 33] on icon at bounding box center [269, 24] width 19 height 19
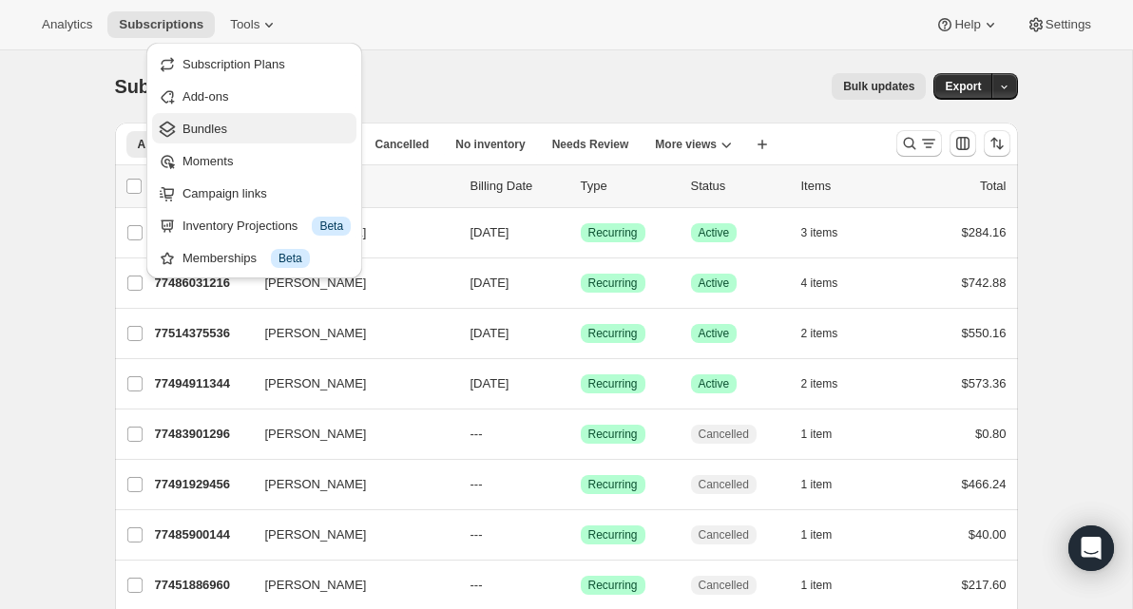
click at [261, 123] on span "Bundles" at bounding box center [267, 129] width 168 height 19
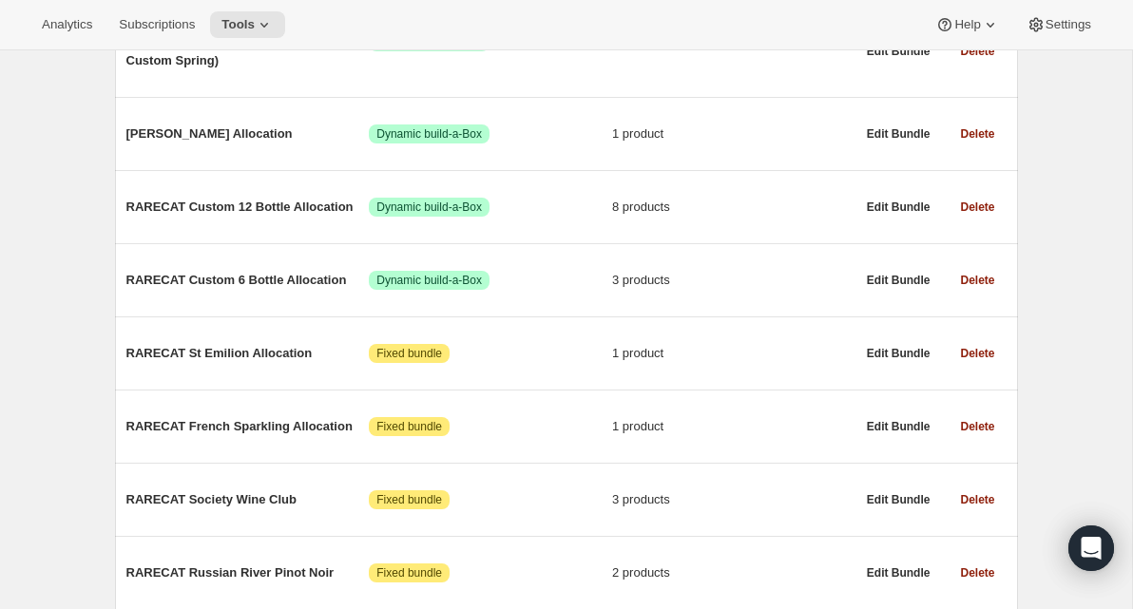
scroll to position [464, 0]
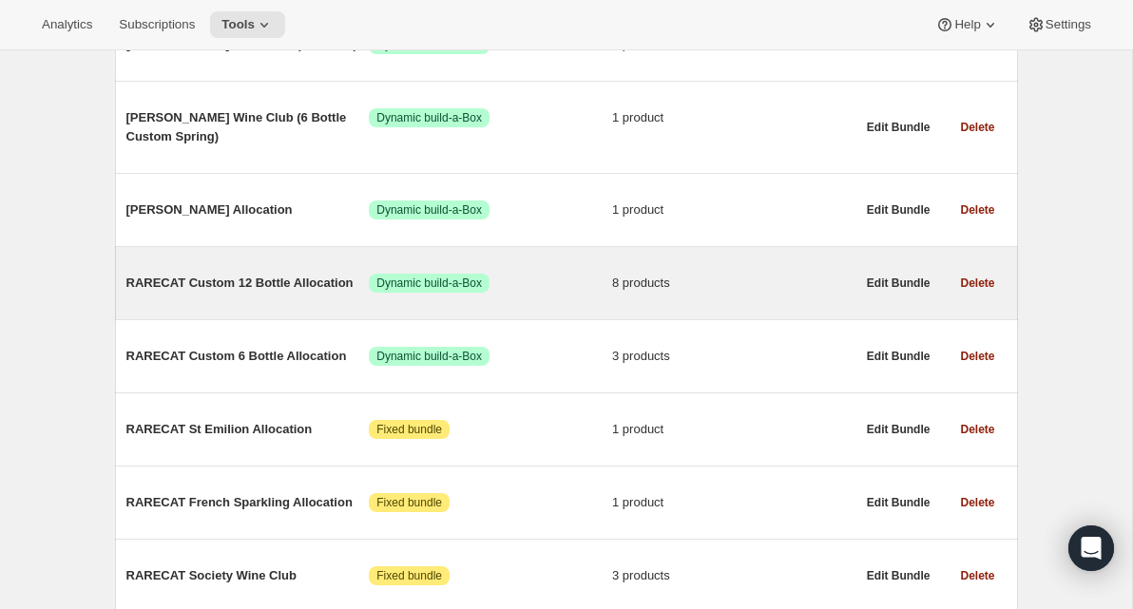
click at [318, 298] on div "RARECAT Custom 12 Bottle Allocation Success Dynamic build-a-Box 8 products" at bounding box center [490, 283] width 729 height 49
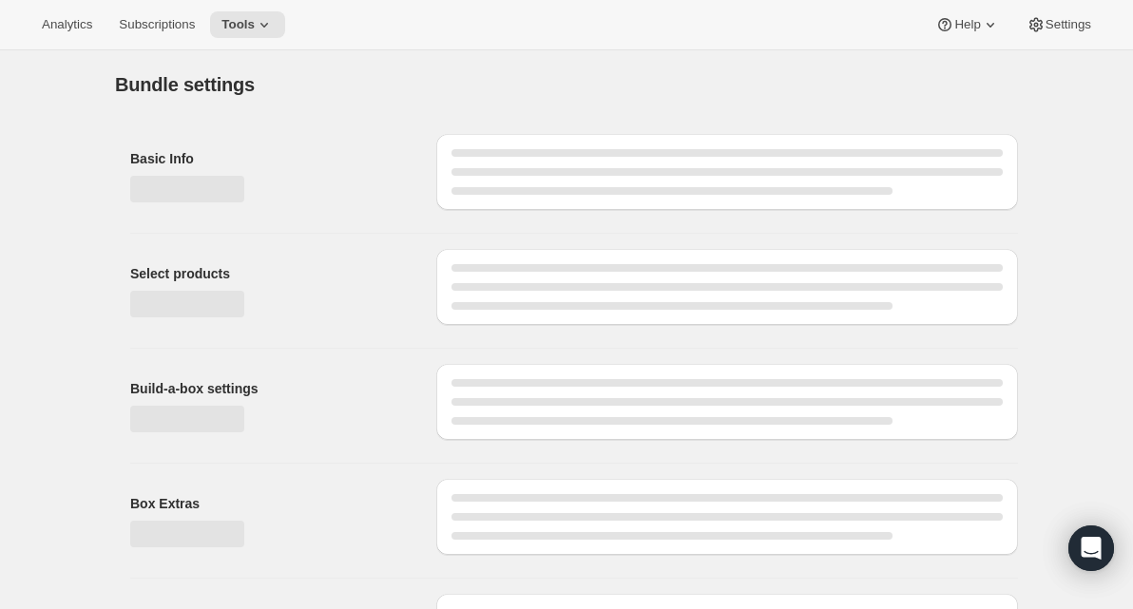
type input "RARECAT Custom 12 Bottle Allocation"
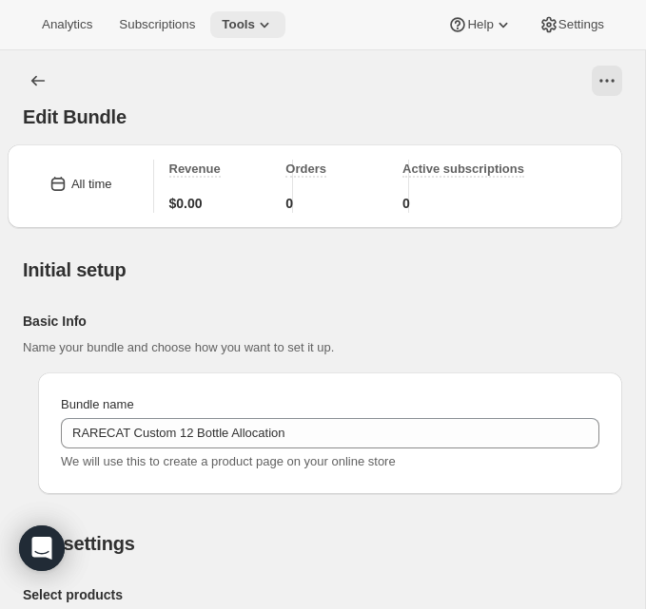
click at [273, 20] on icon at bounding box center [264, 24] width 19 height 19
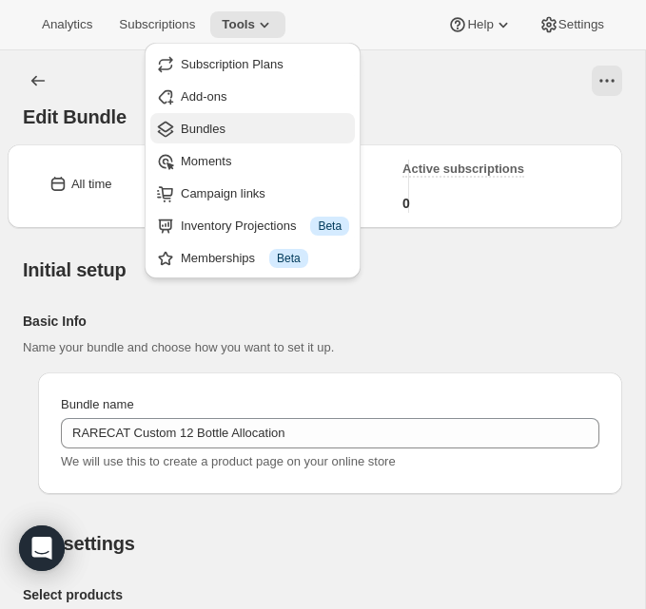
click at [257, 133] on span "Bundles" at bounding box center [265, 129] width 168 height 19
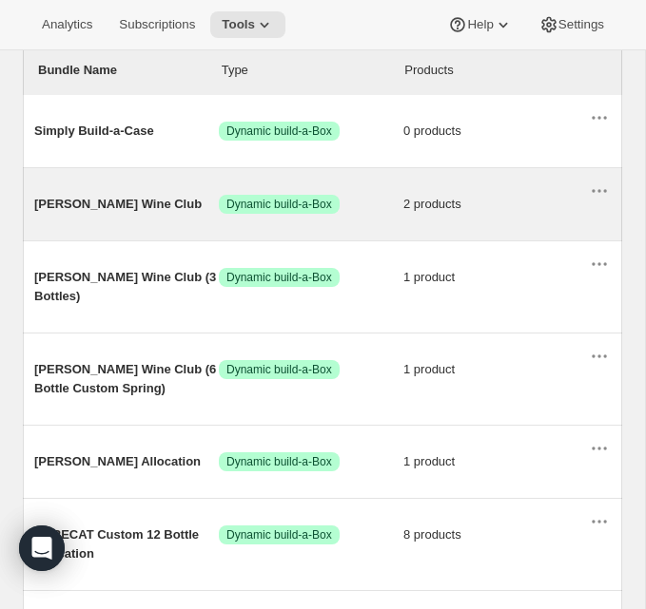
scroll to position [454, 0]
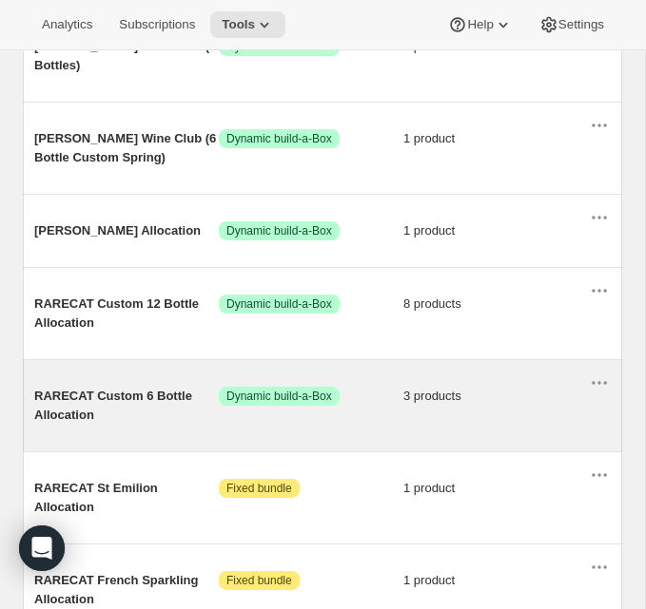
click at [157, 394] on span "RARECAT Custom 6 Bottle Allocation" at bounding box center [126, 406] width 184 height 38
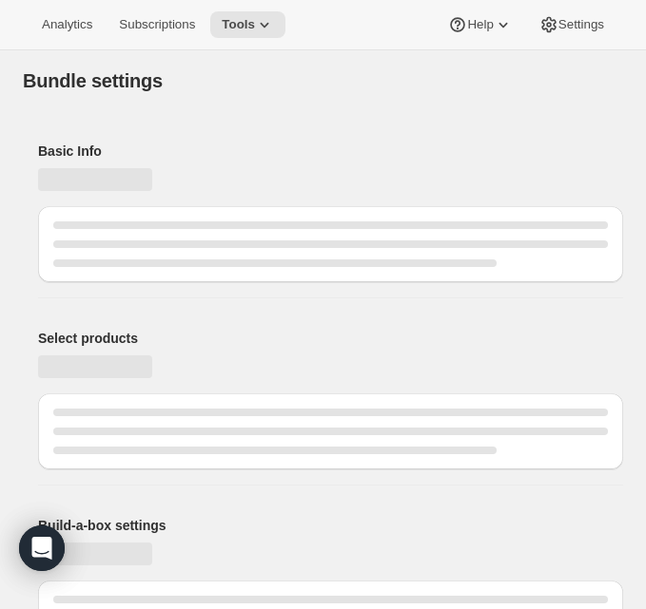
type input "RARECAT Custom 6 Bottle Allocation"
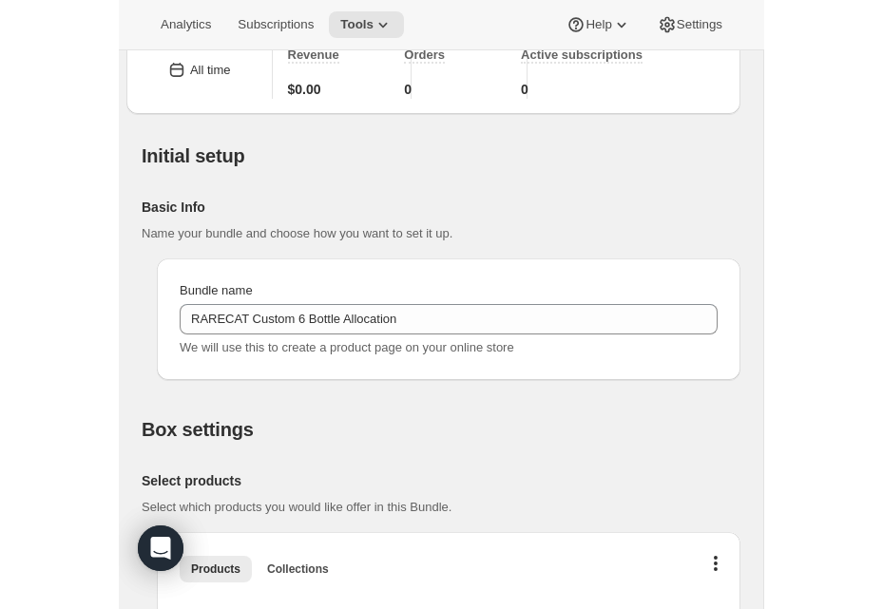
scroll to position [212, 0]
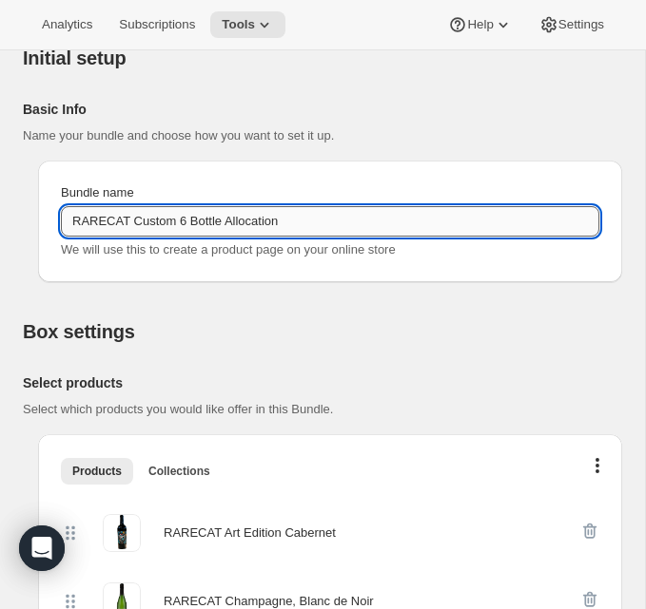
click at [359, 229] on input "RARECAT Custom 6 Bottle Allocation" at bounding box center [330, 221] width 538 height 30
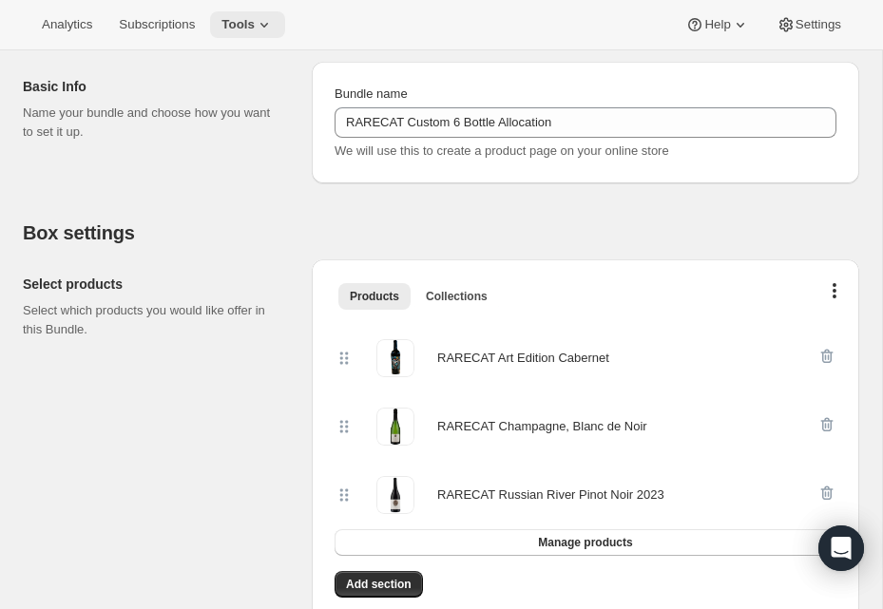
click at [266, 33] on icon at bounding box center [264, 24] width 19 height 19
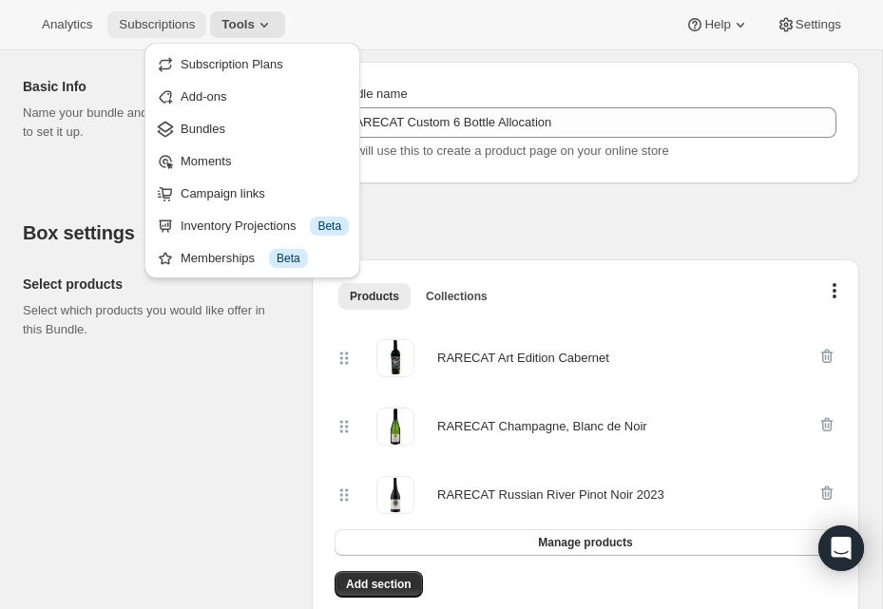
click at [201, 34] on button "Subscriptions" at bounding box center [156, 24] width 99 height 27
